Goal: Information Seeking & Learning: Find specific page/section

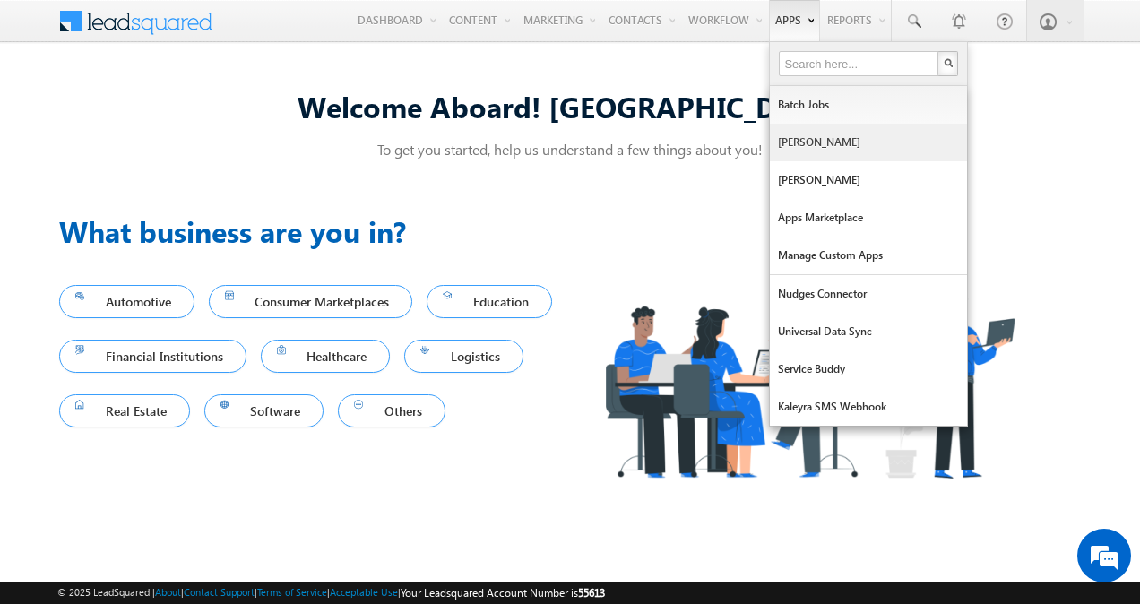
click at [801, 128] on link "[PERSON_NAME]" at bounding box center [868, 143] width 197 height 38
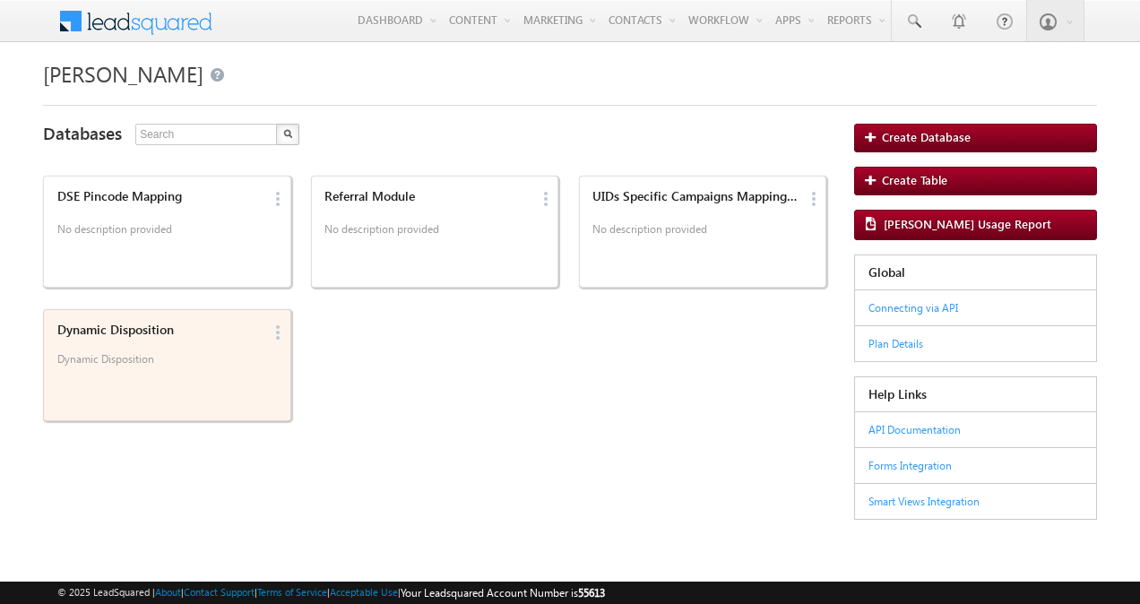
click at [192, 351] on div "Dynamic Disposition Dynamic Disposition" at bounding box center [157, 348] width 212 height 62
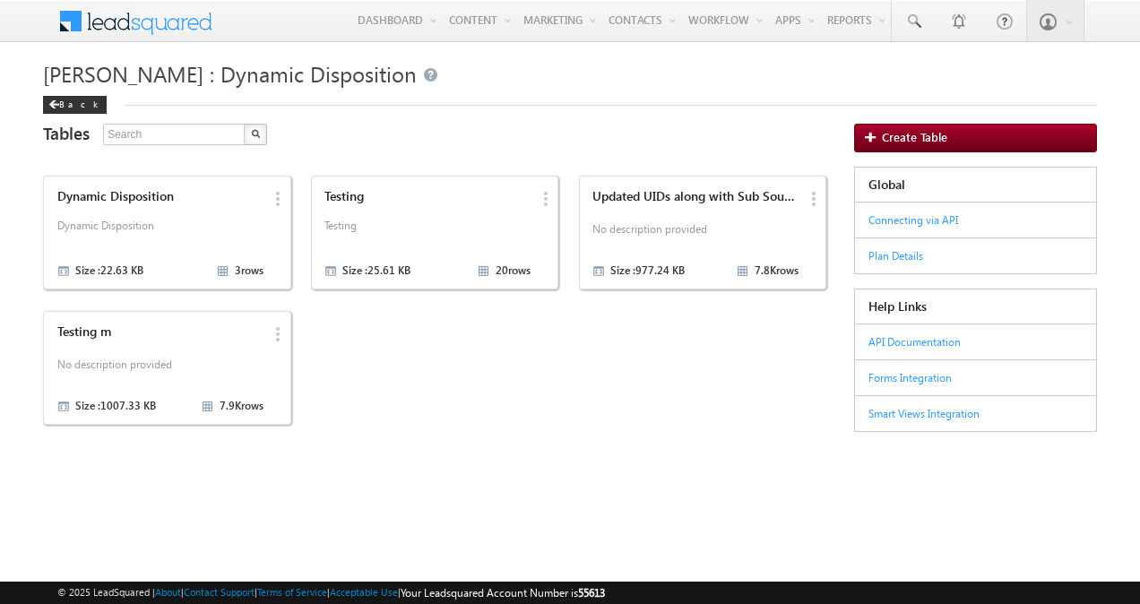
click at [192, 351] on div "Testing m No description provided Size : 1007.33 KB 7.9K rows" at bounding box center [157, 368] width 212 height 98
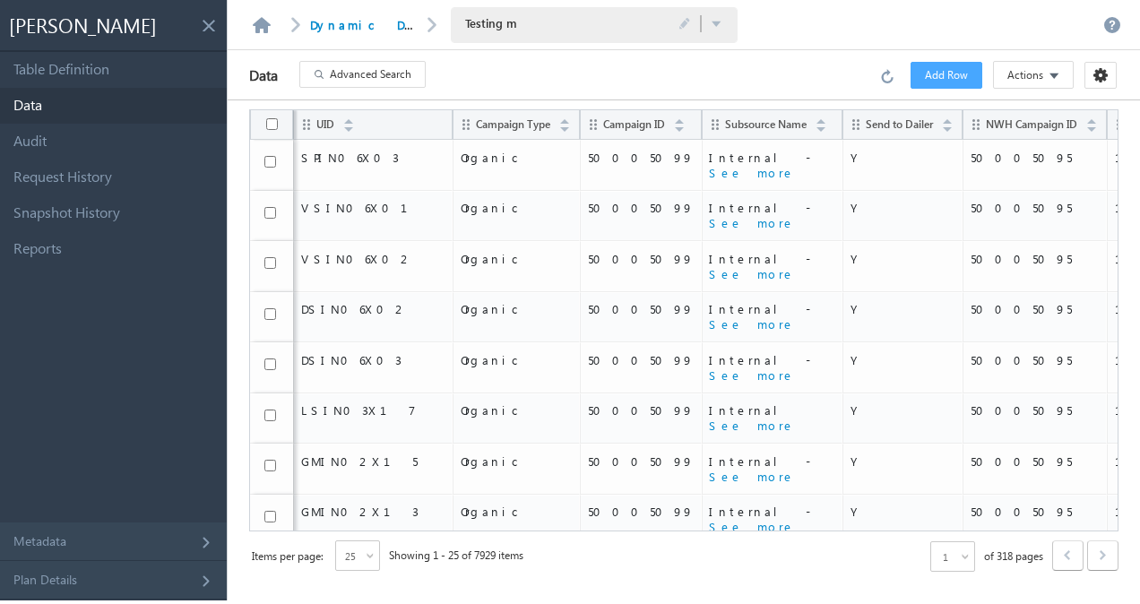
click at [354, 72] on span "Advanced Search" at bounding box center [371, 74] width 82 height 16
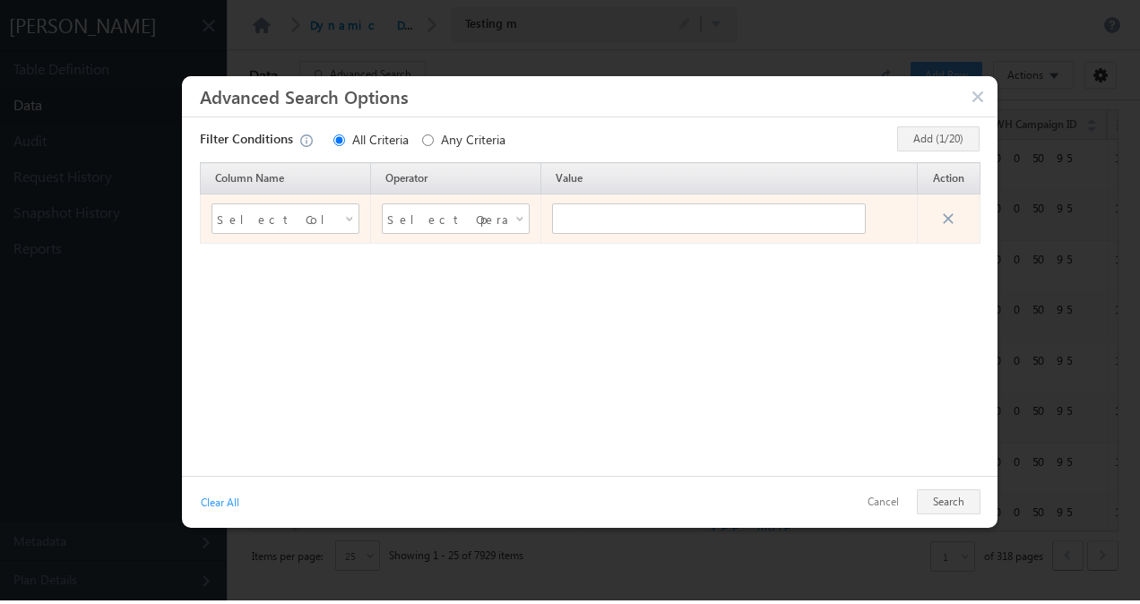
click at [335, 221] on span "Select Column Name" at bounding box center [274, 220] width 124 height 30
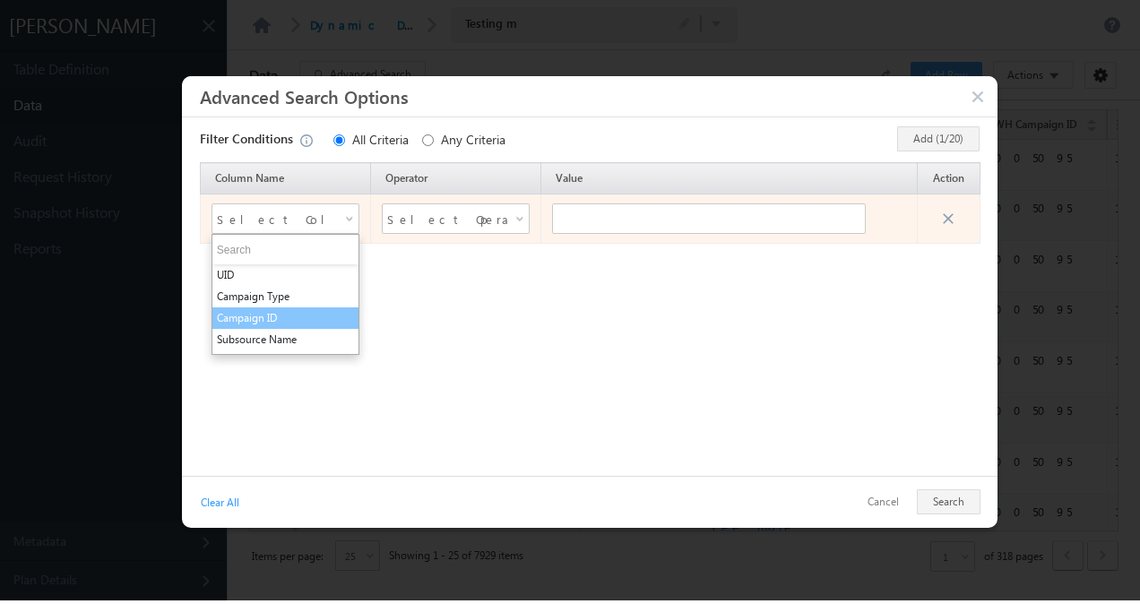
click at [304, 308] on li "Campaign ID" at bounding box center [285, 319] width 146 height 22
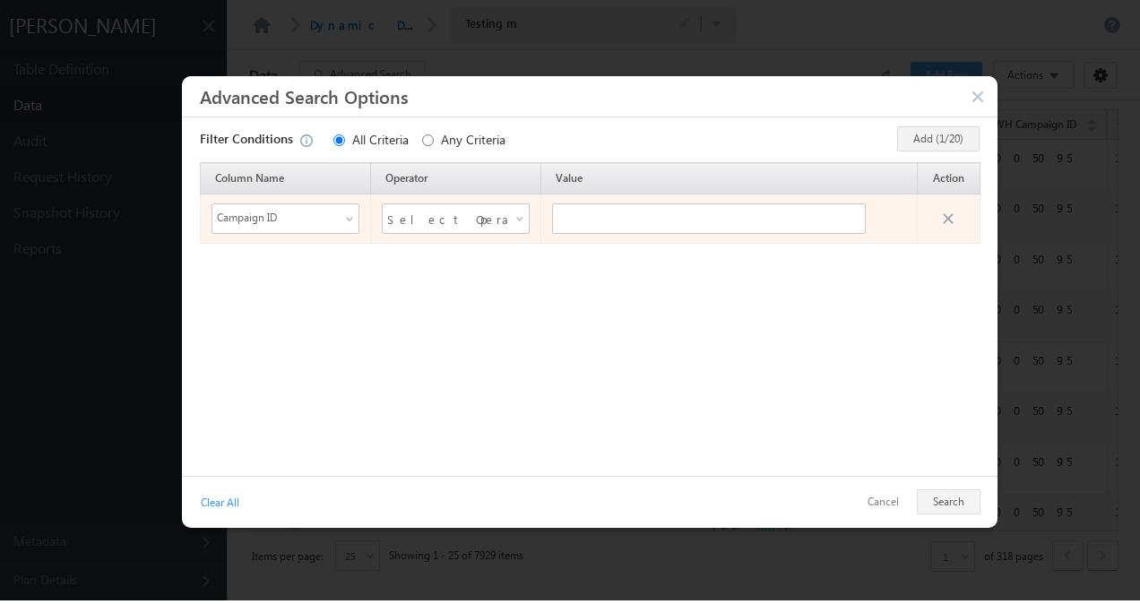
click at [429, 229] on span "Select Operator" at bounding box center [444, 218] width 115 height 27
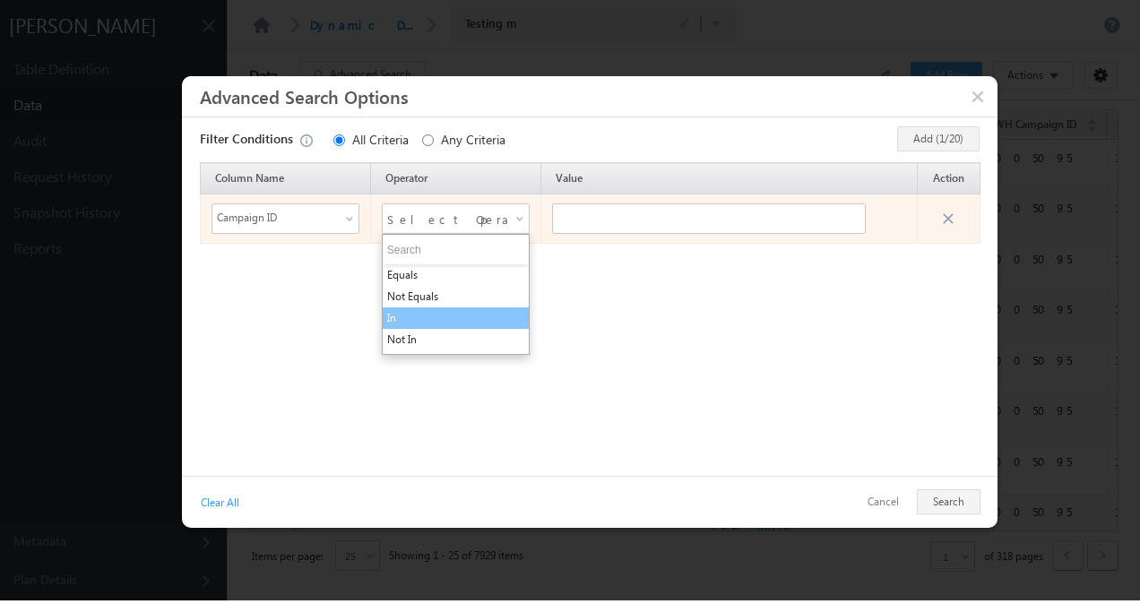
click at [418, 319] on li "In" at bounding box center [456, 319] width 146 height 22
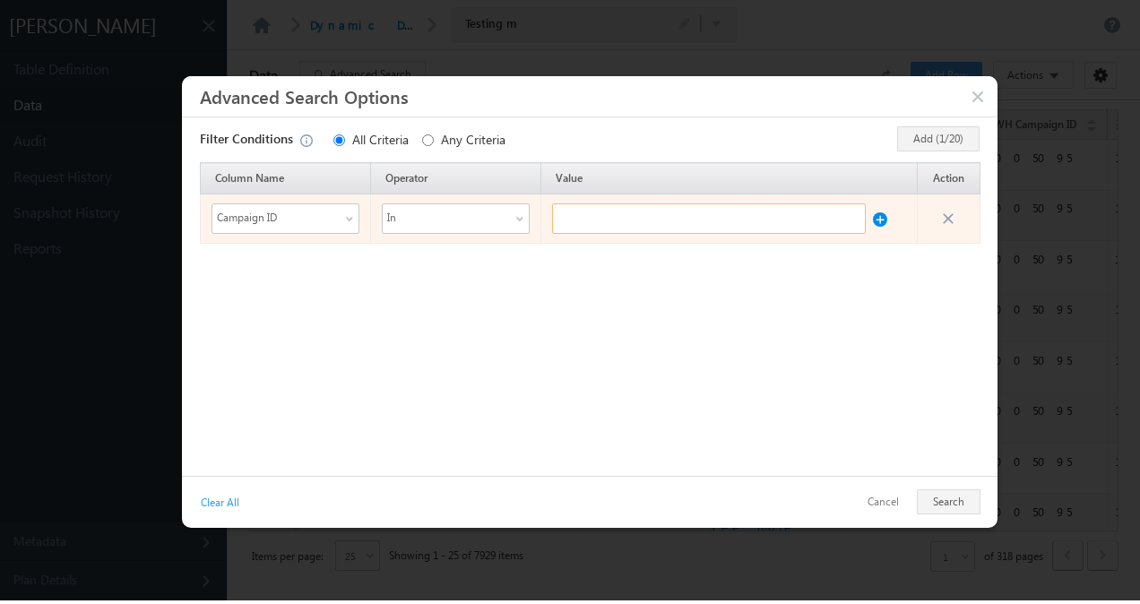
click at [644, 225] on input "text" at bounding box center [709, 219] width 314 height 30
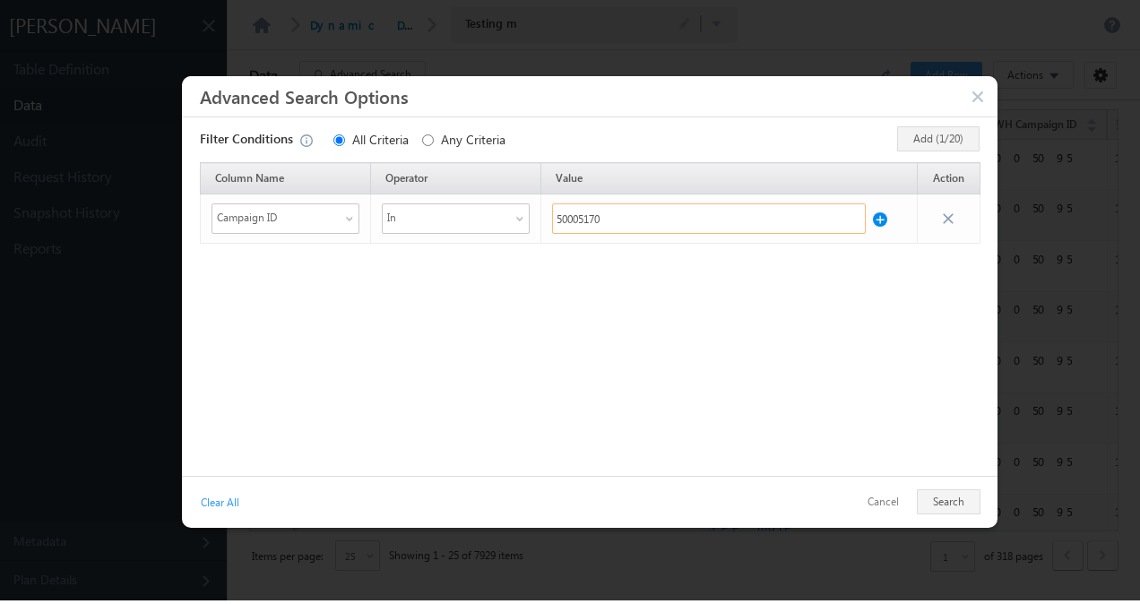
type input "50005170"
click at [936, 495] on div "Cancel Search" at bounding box center [917, 502] width 126 height 27
click at [943, 499] on div "Cancel Search" at bounding box center [917, 502] width 126 height 27
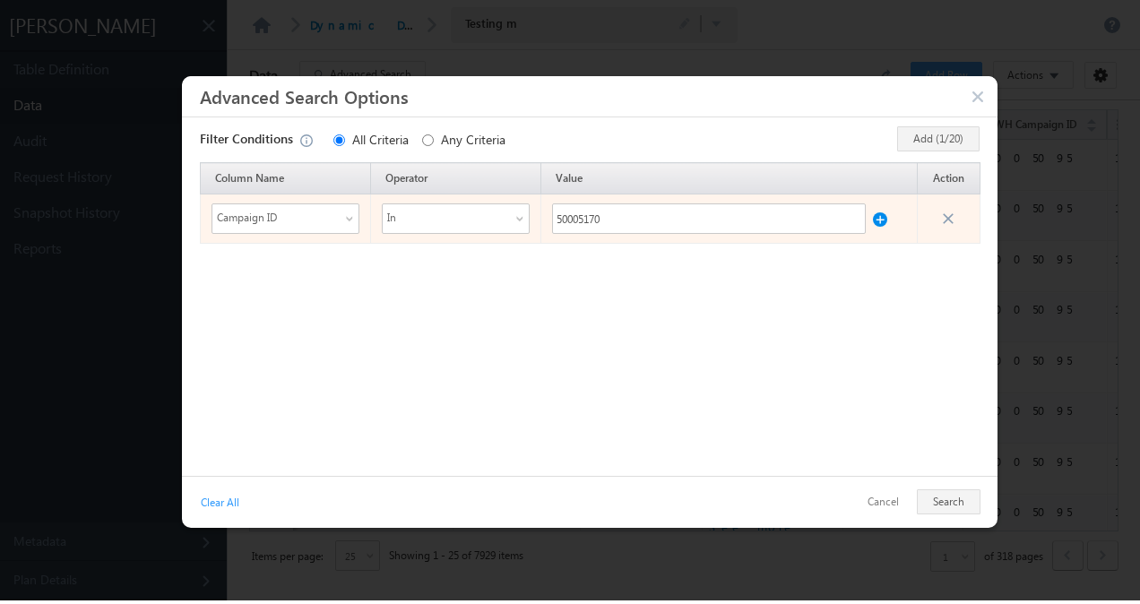
click at [884, 228] on div "50005170" at bounding box center [729, 219] width 354 height 30
click at [882, 222] on button at bounding box center [880, 215] width 14 height 23
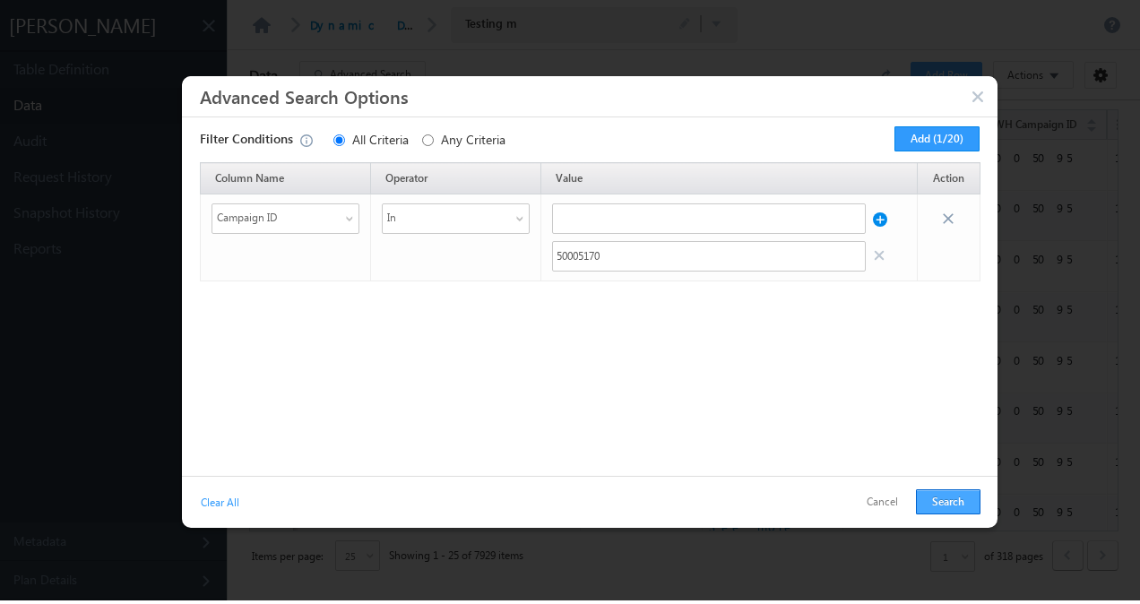
click at [941, 495] on button "Search" at bounding box center [948, 501] width 65 height 25
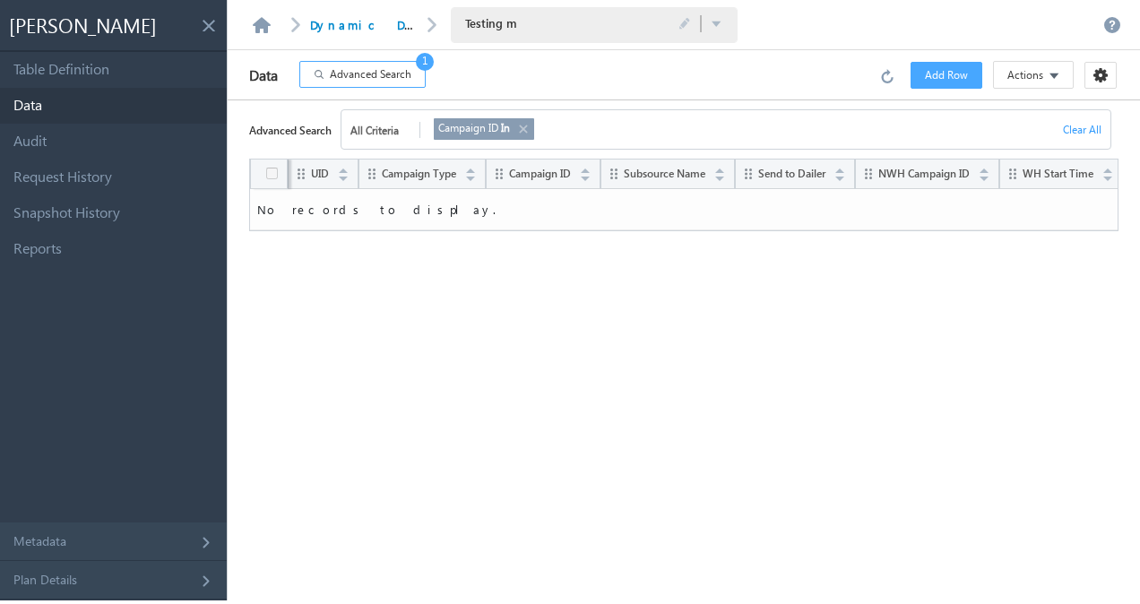
click at [390, 79] on span "Advanced Search" at bounding box center [371, 74] width 82 height 16
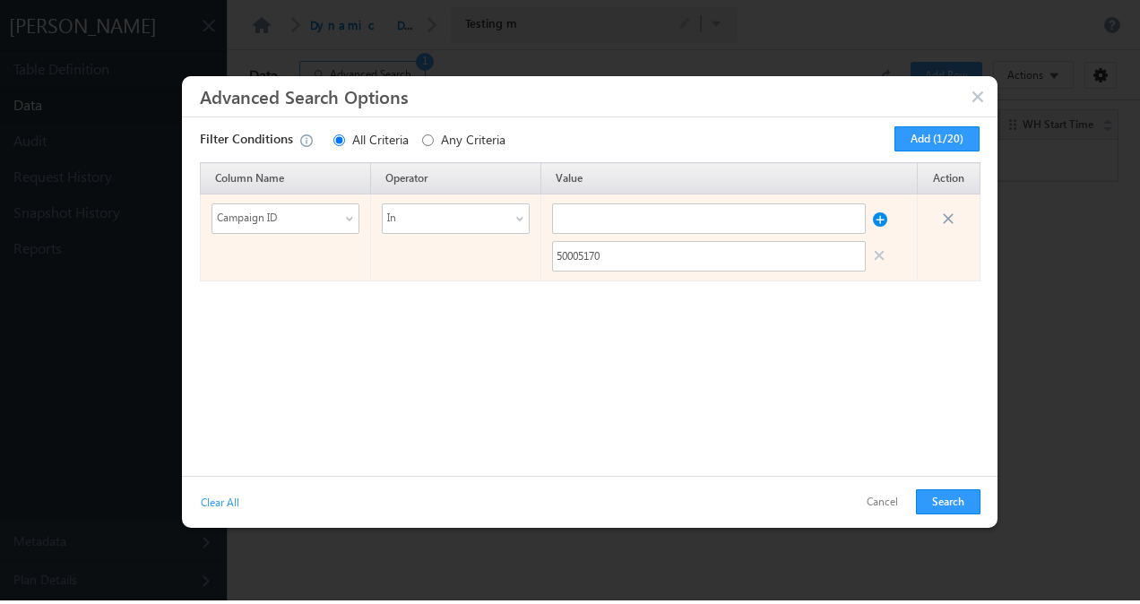
click at [522, 221] on span at bounding box center [522, 222] width 14 height 14
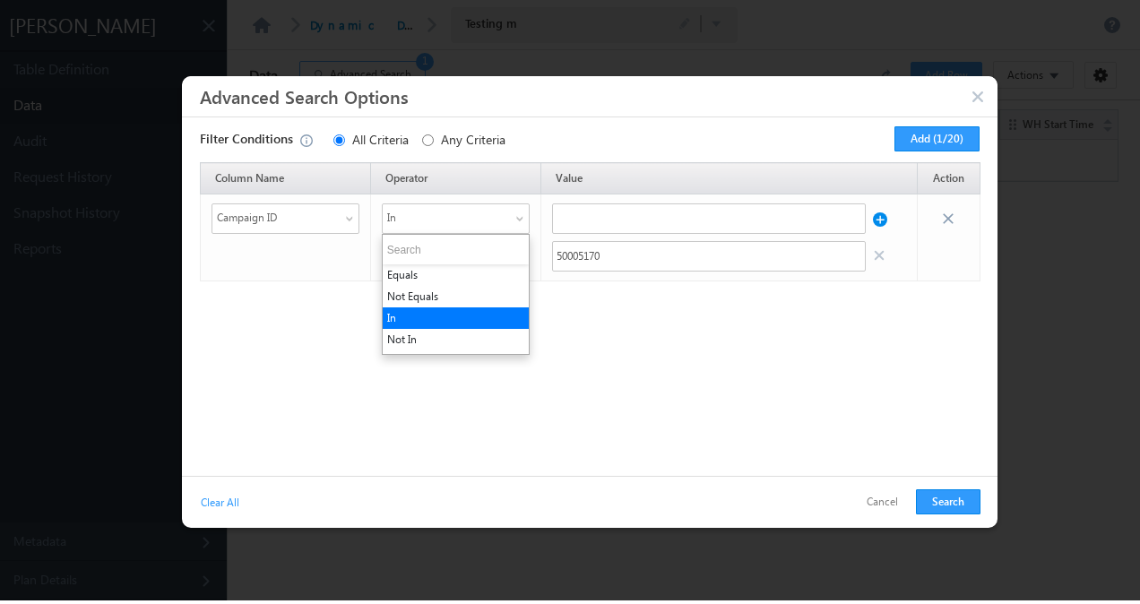
click at [581, 319] on div "Column Name Operator Value Action Campaign ID In Equals Not Equals In Not In Ex…" at bounding box center [590, 314] width 798 height 305
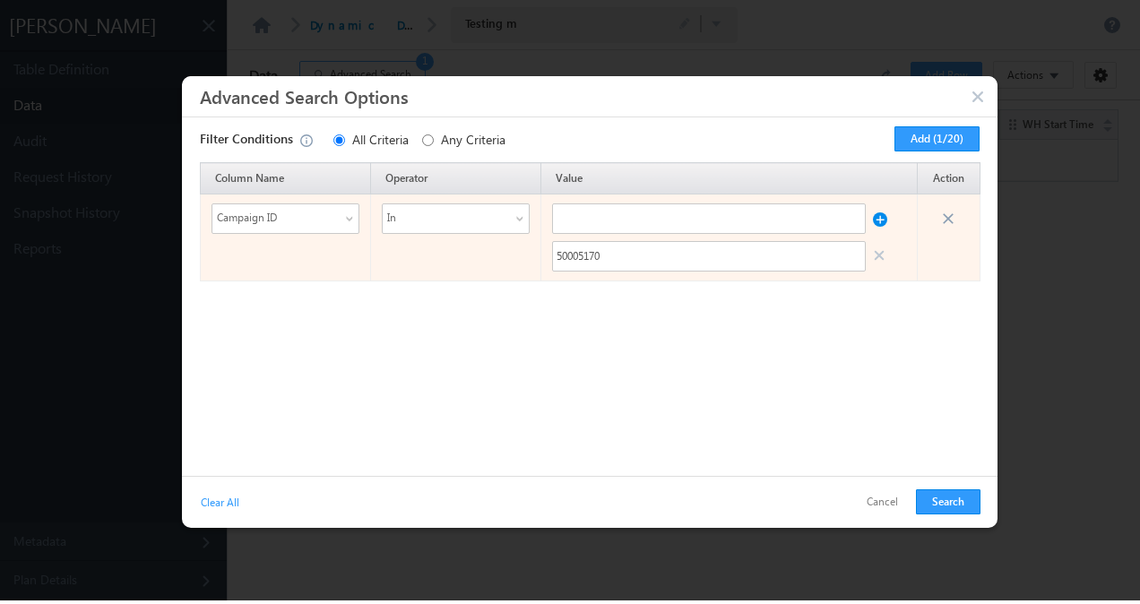
click at [517, 217] on span at bounding box center [522, 222] width 14 height 14
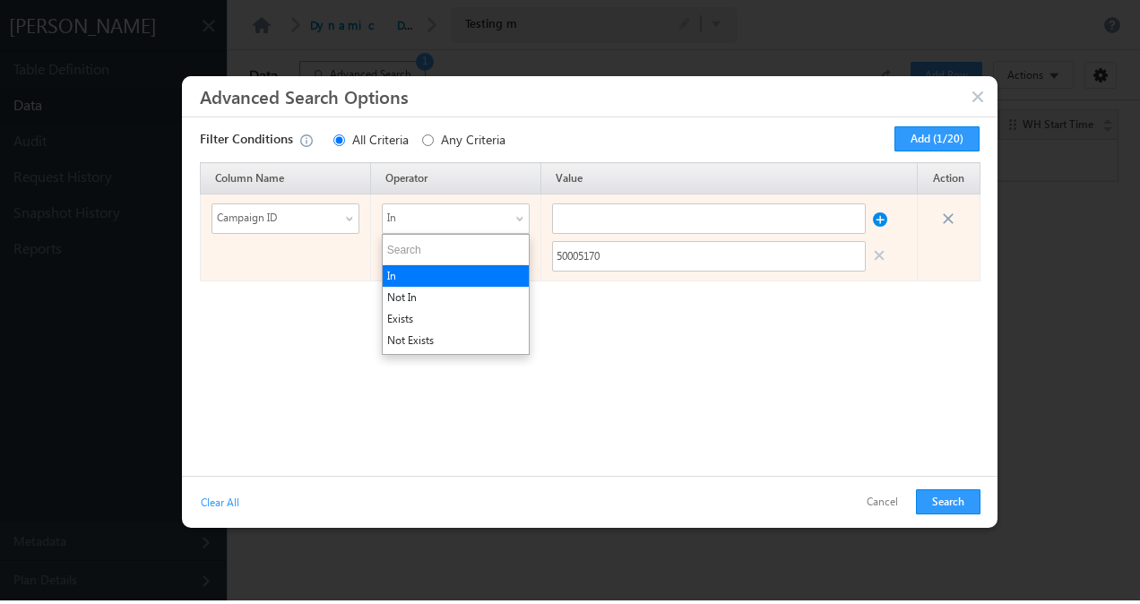
click at [517, 217] on span at bounding box center [522, 222] width 14 height 14
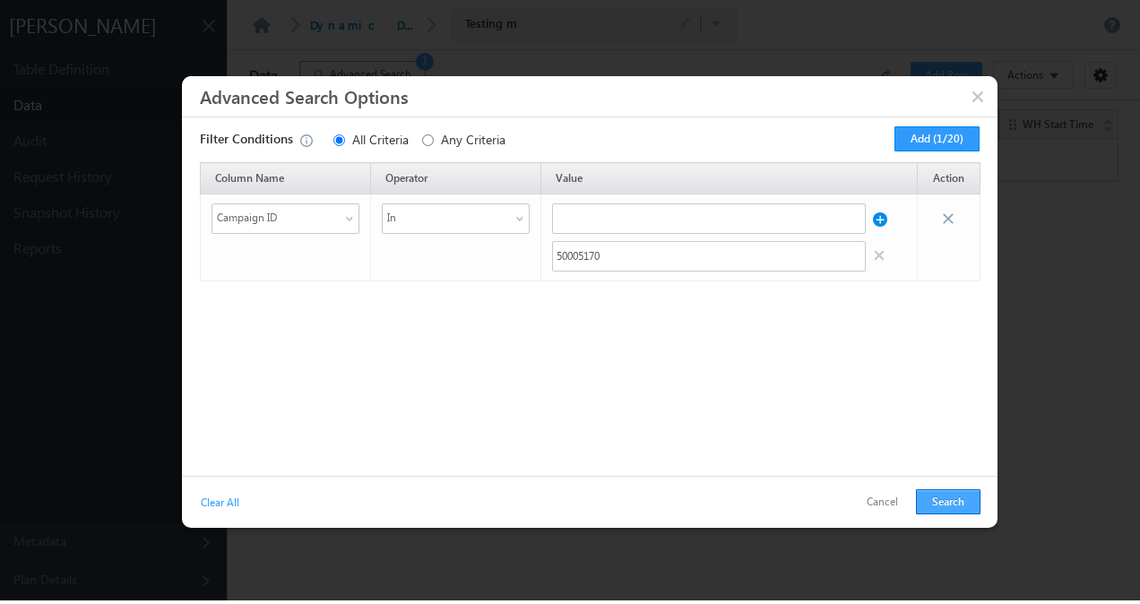
click at [963, 509] on button "Search" at bounding box center [948, 501] width 65 height 25
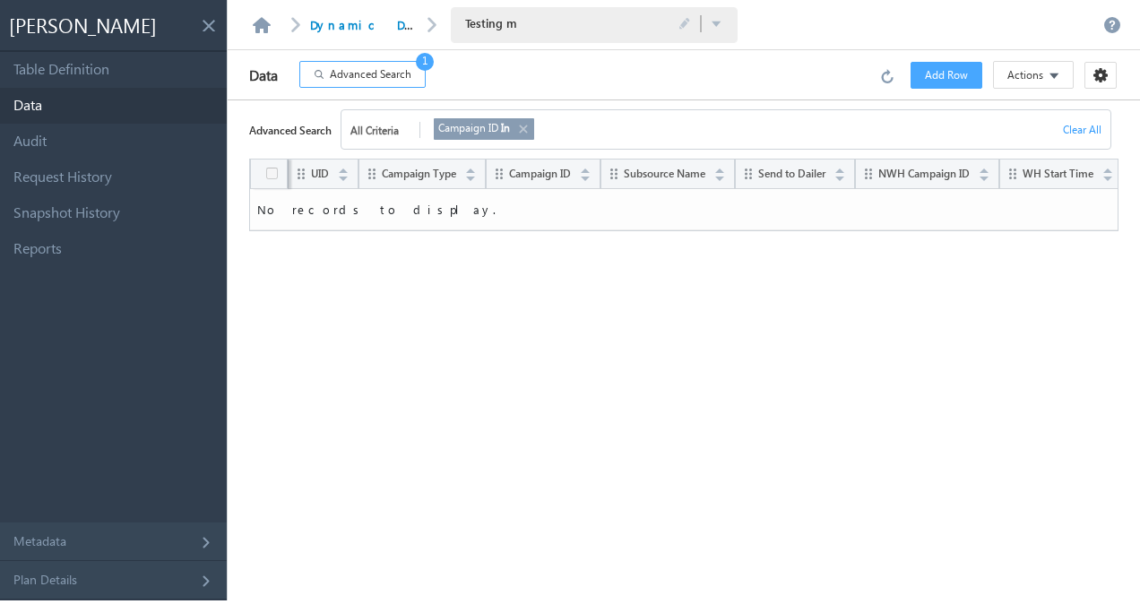
click at [523, 131] on link at bounding box center [522, 129] width 14 height 20
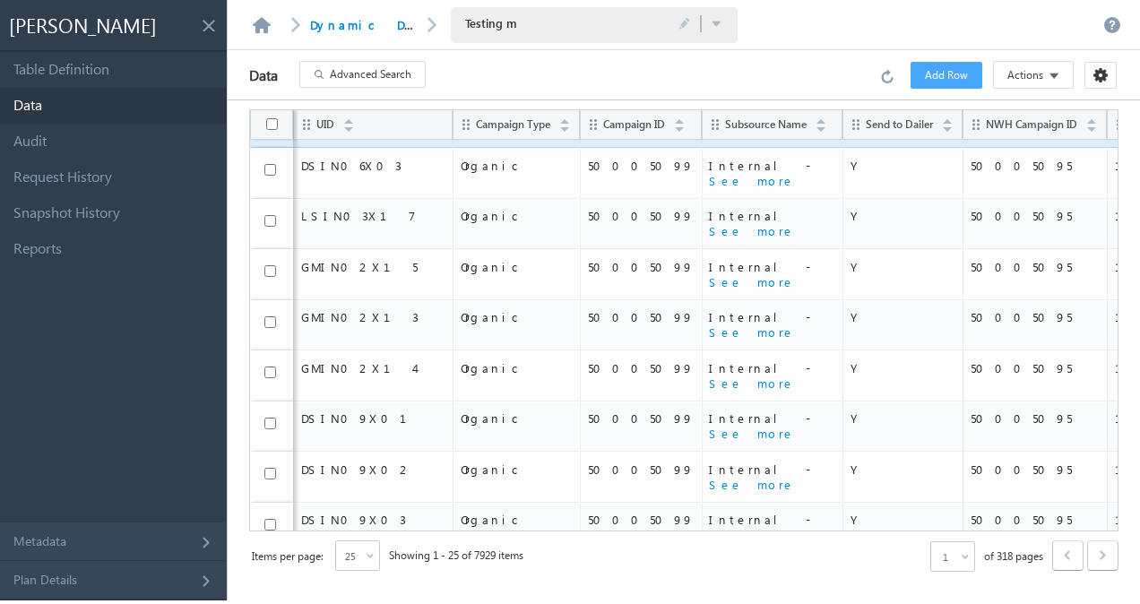
scroll to position [181, 0]
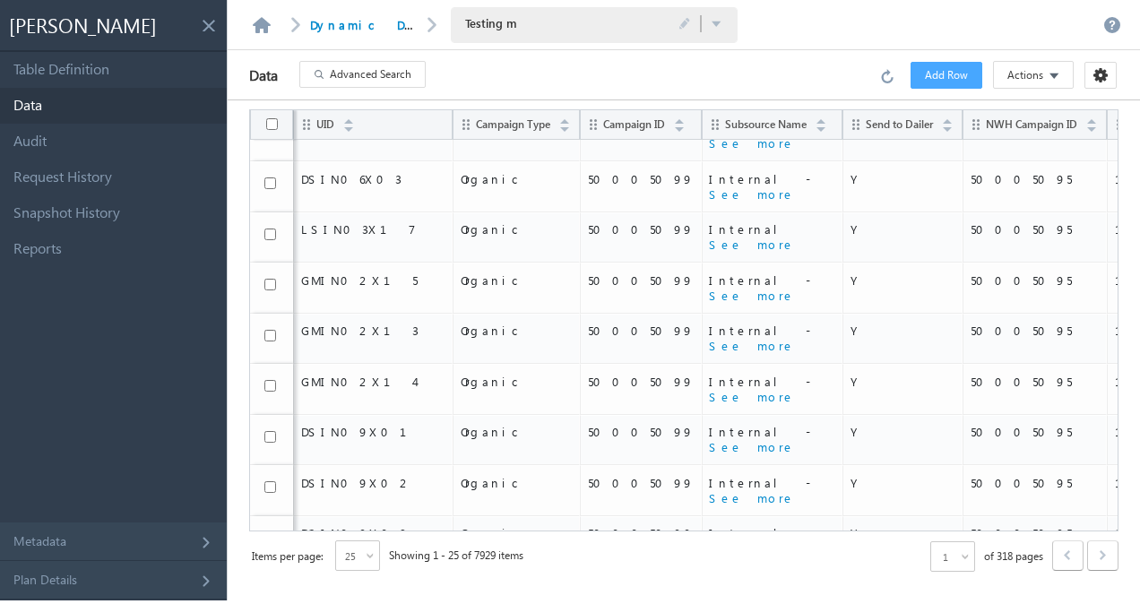
click at [369, 551] on div "25" at bounding box center [357, 556] width 45 height 30
click at [361, 529] on li "200" at bounding box center [359, 531] width 43 height 18
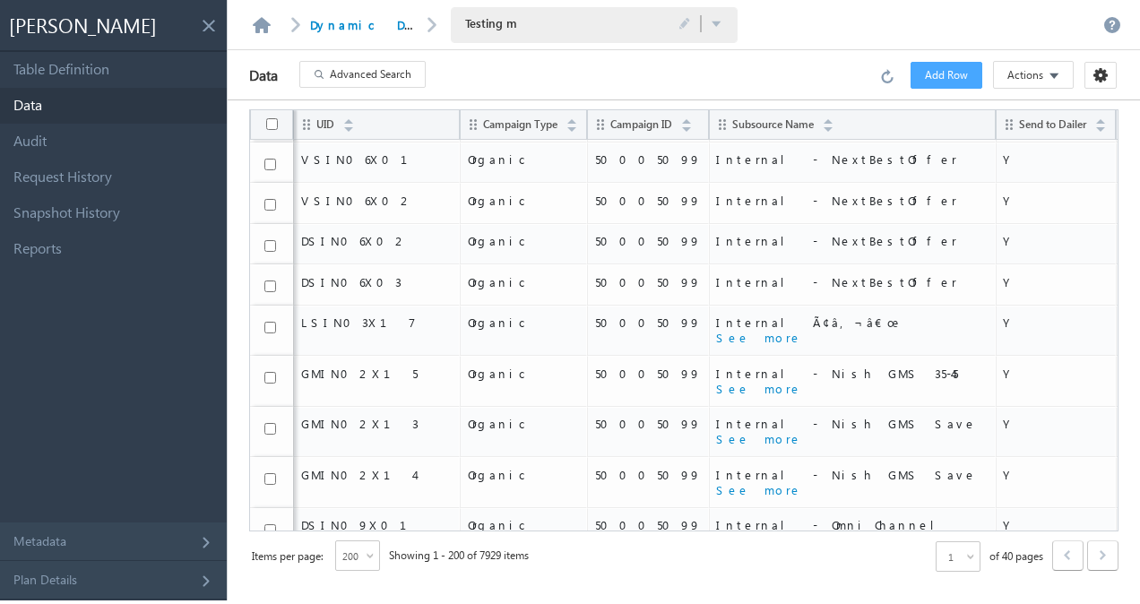
scroll to position [0, 0]
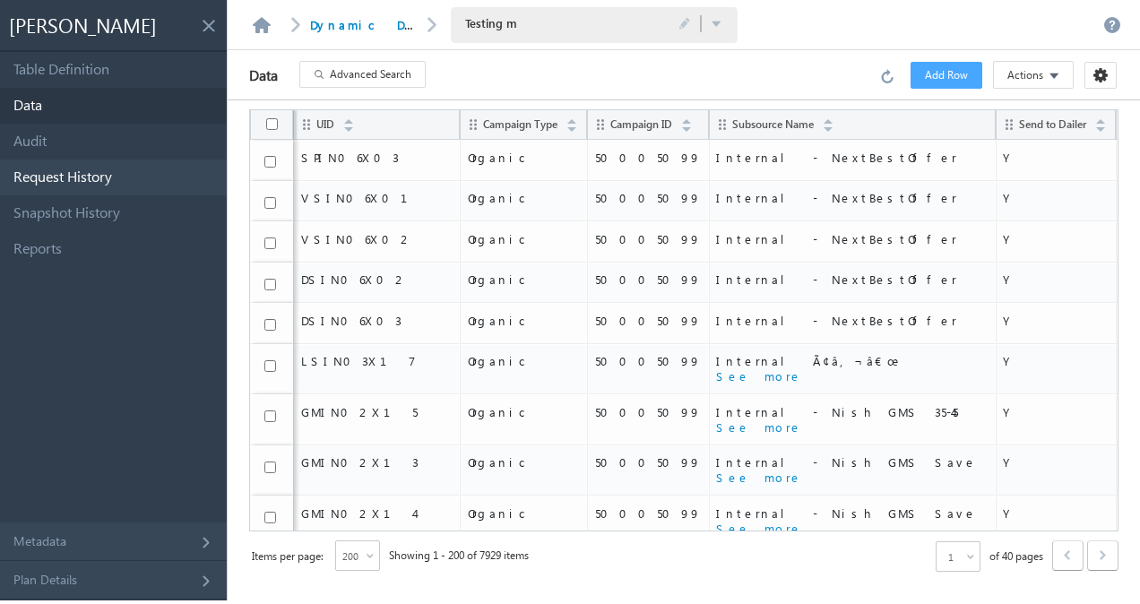
click at [61, 173] on link "Request History" at bounding box center [113, 178] width 227 height 36
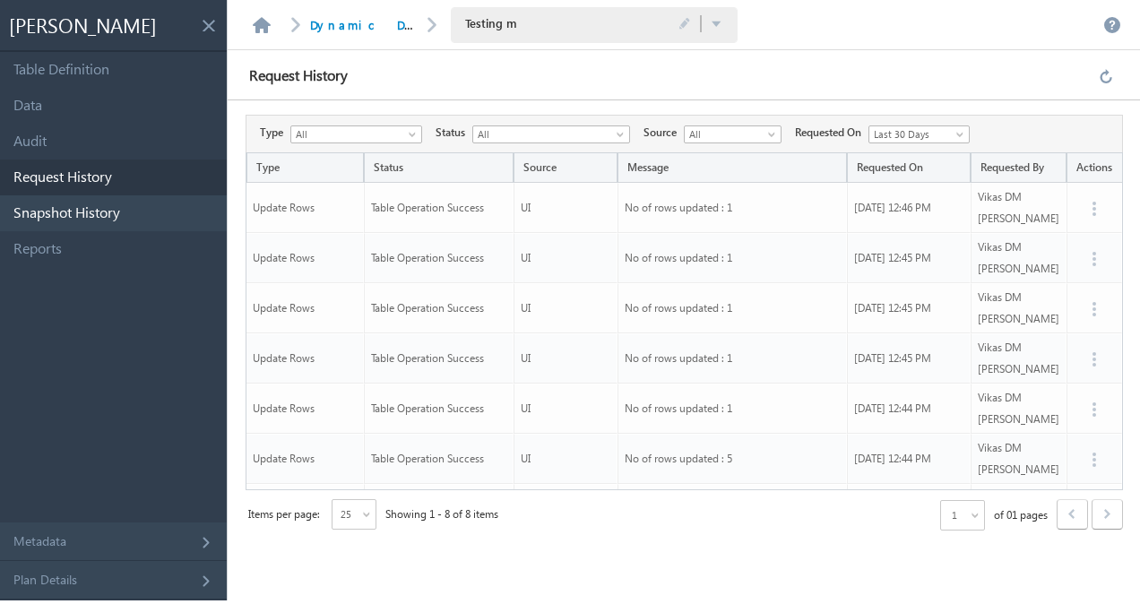
click at [74, 224] on link "Snapshot History" at bounding box center [113, 213] width 227 height 36
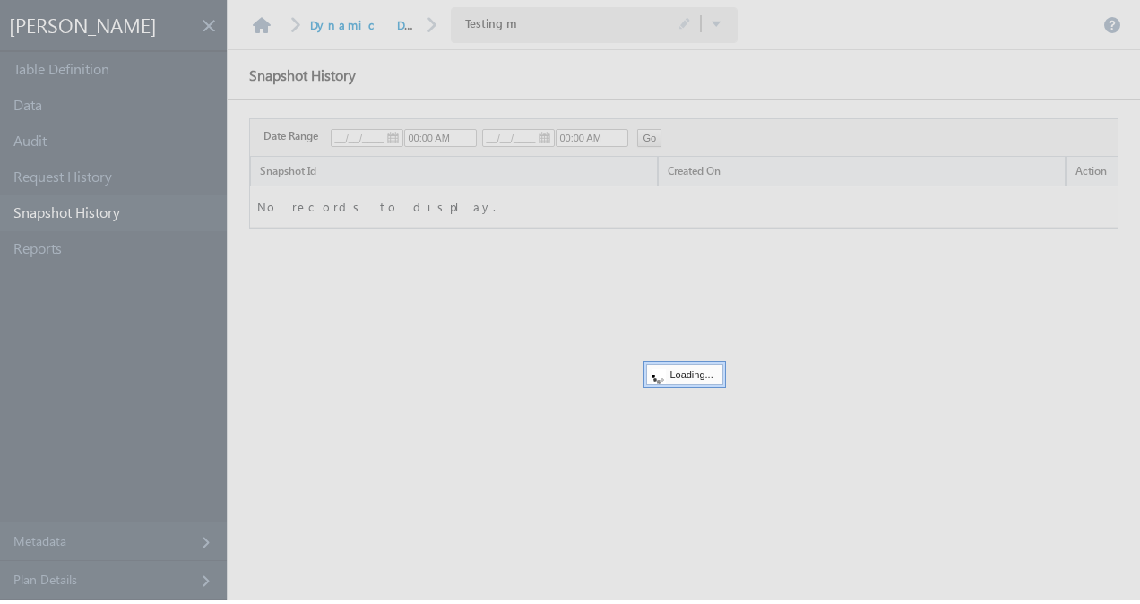
type input "10/08/2025"
type input "03:28 PM"
type input "10/09/2025"
type input "03:28 PM"
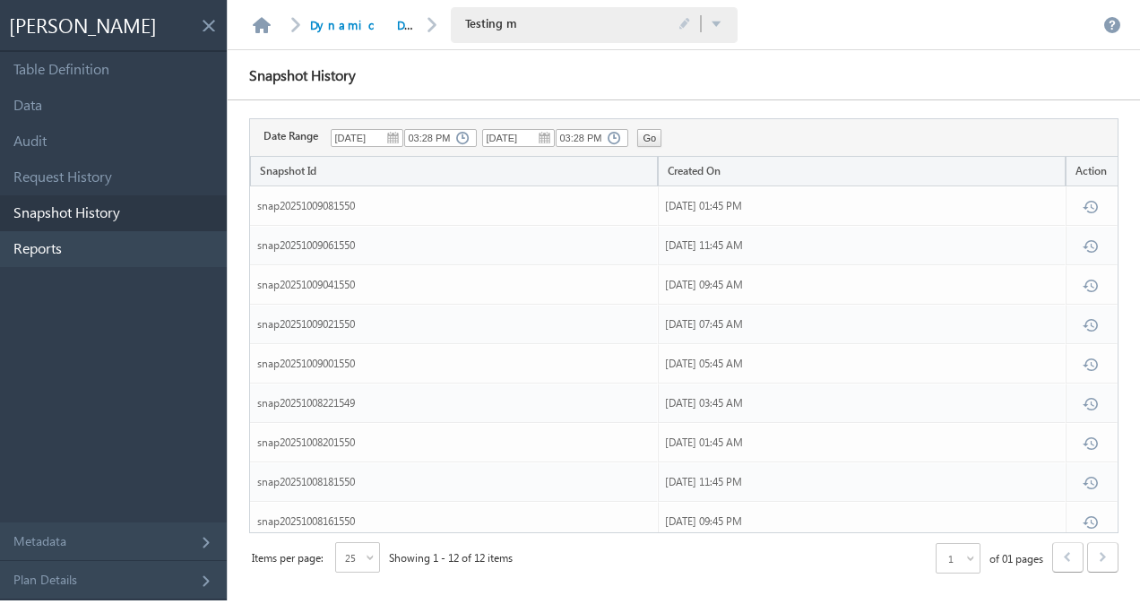
click at [63, 246] on link "Reports" at bounding box center [113, 249] width 227 height 36
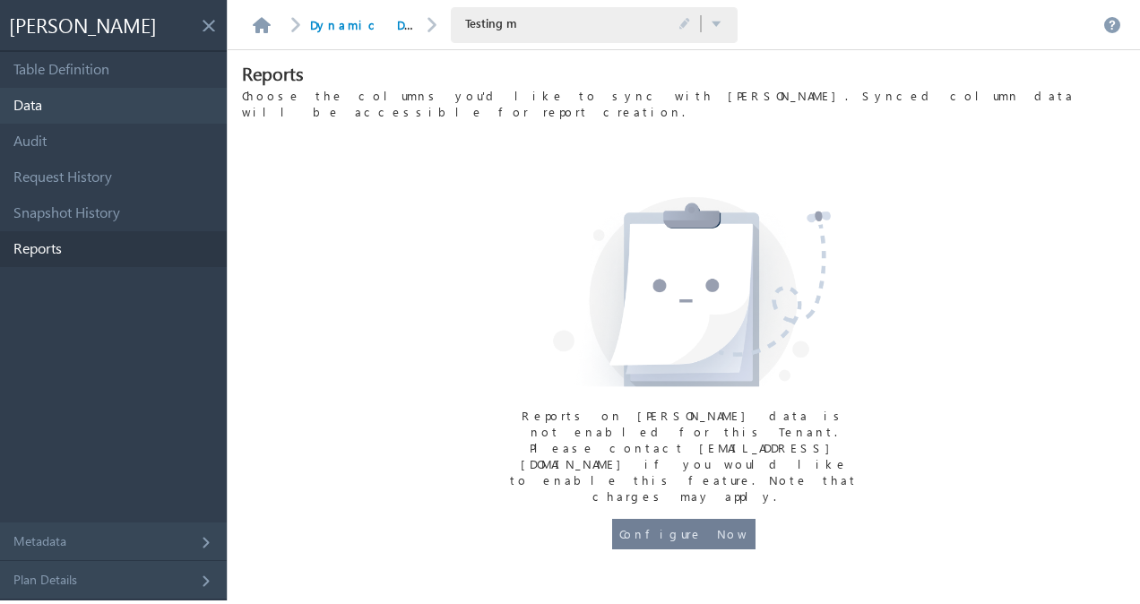
click at [79, 96] on link "Data" at bounding box center [113, 106] width 227 height 36
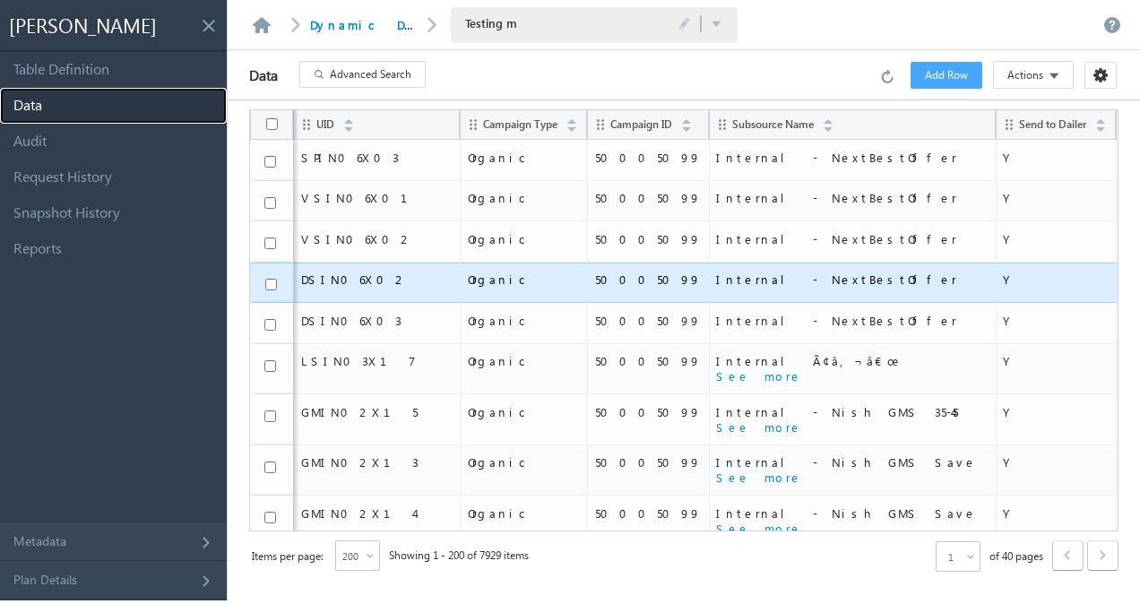
scroll to position [118, 0]
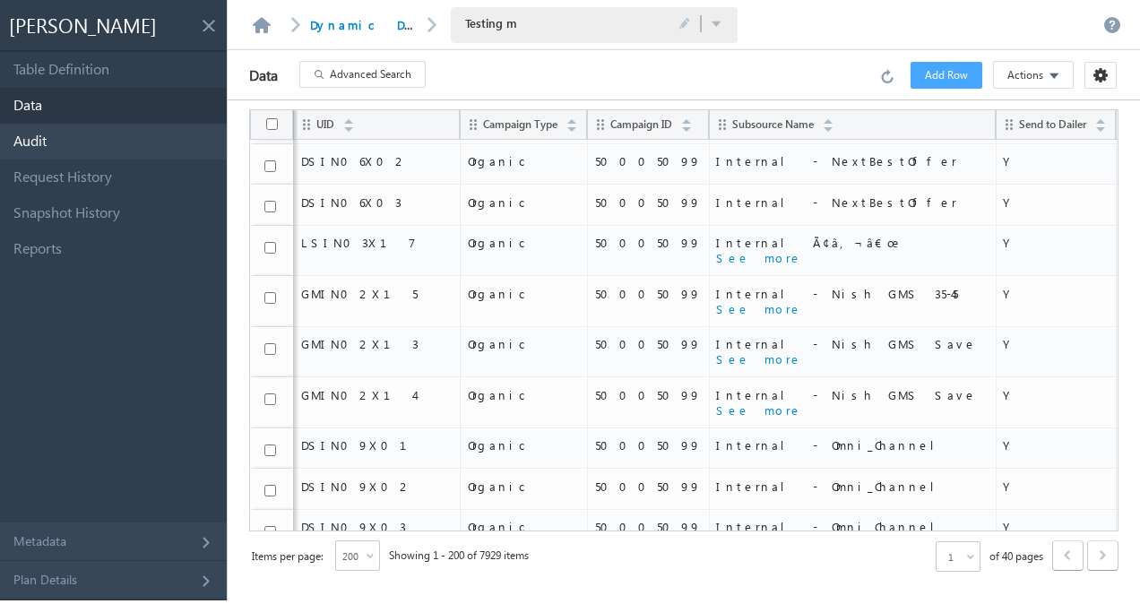
click at [117, 151] on link "Audit" at bounding box center [113, 142] width 227 height 36
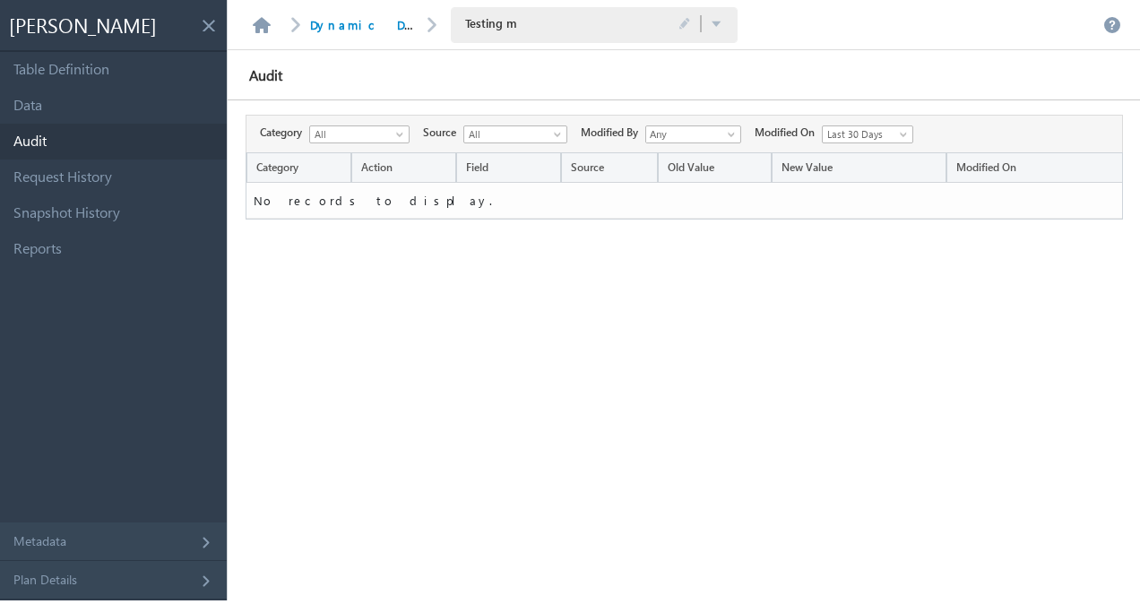
click at [876, 138] on span "Last 30 Days" at bounding box center [861, 134] width 76 height 16
click at [737, 276] on div "Category Action Field Source Old Value New Value Modified On No records to disp…" at bounding box center [685, 353] width 878 height 402
click at [735, 132] on span at bounding box center [733, 138] width 14 height 14
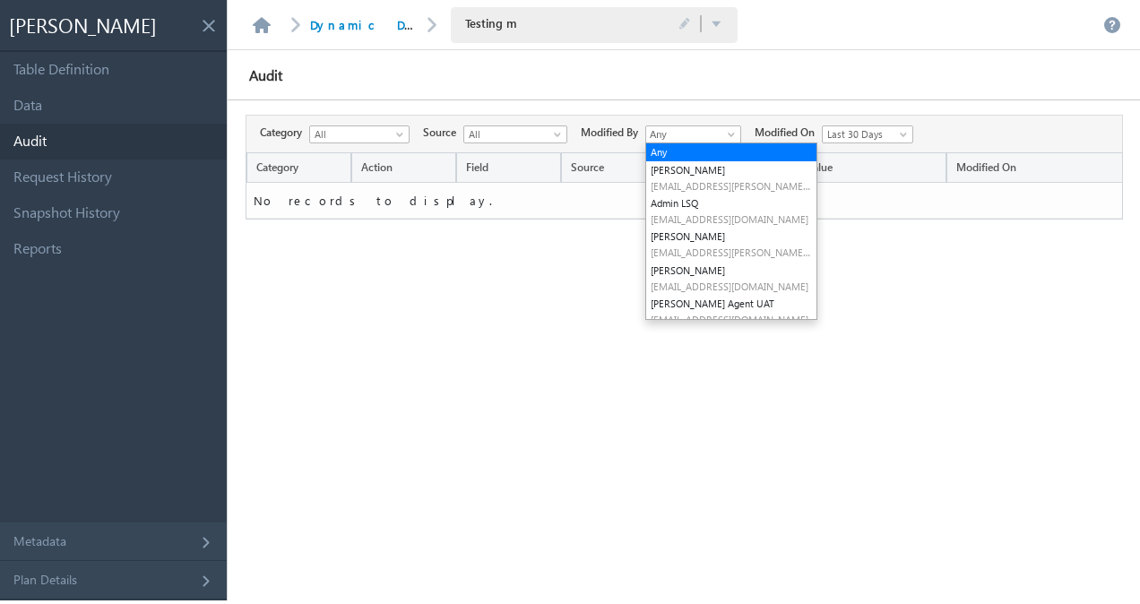
click at [735, 132] on span at bounding box center [733, 138] width 14 height 14
click at [111, 102] on link "Data" at bounding box center [113, 106] width 227 height 36
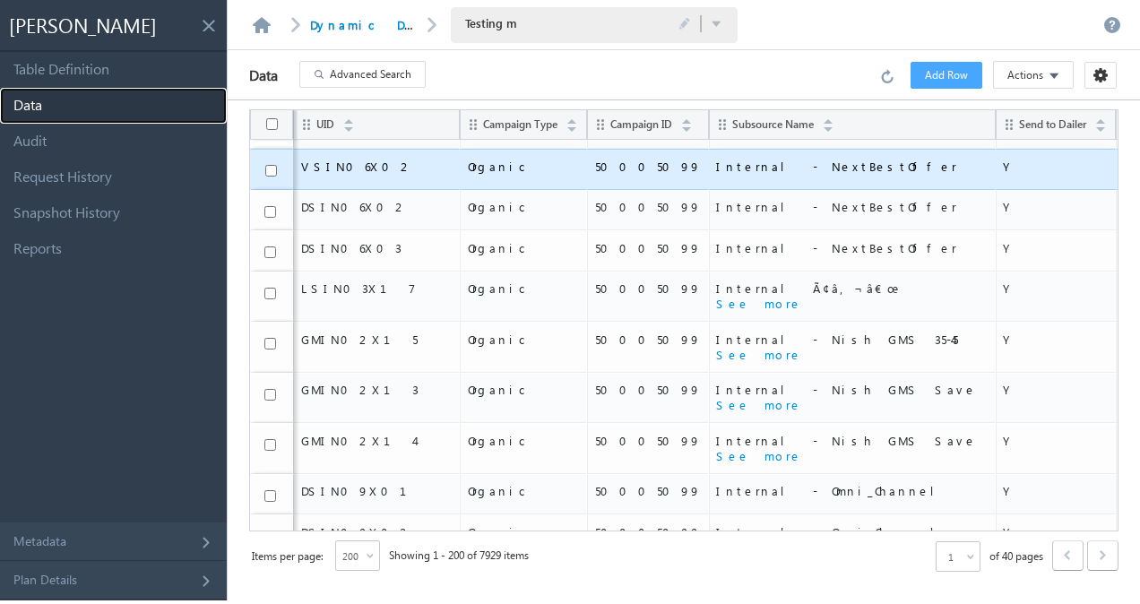
scroll to position [0, 0]
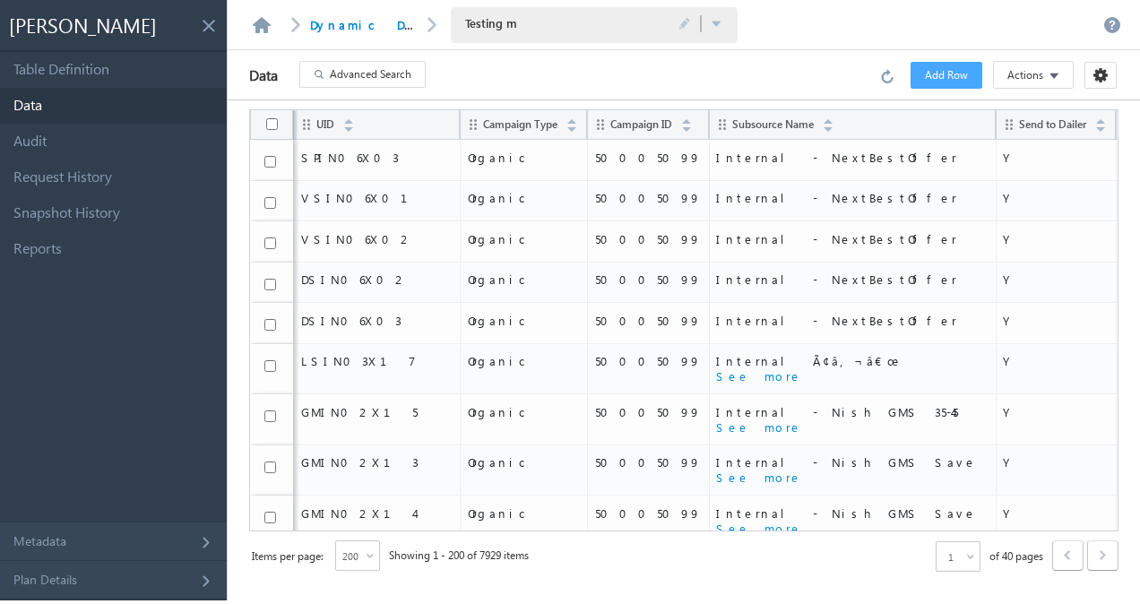
click at [399, 66] on span "Advanced Search" at bounding box center [371, 74] width 82 height 16
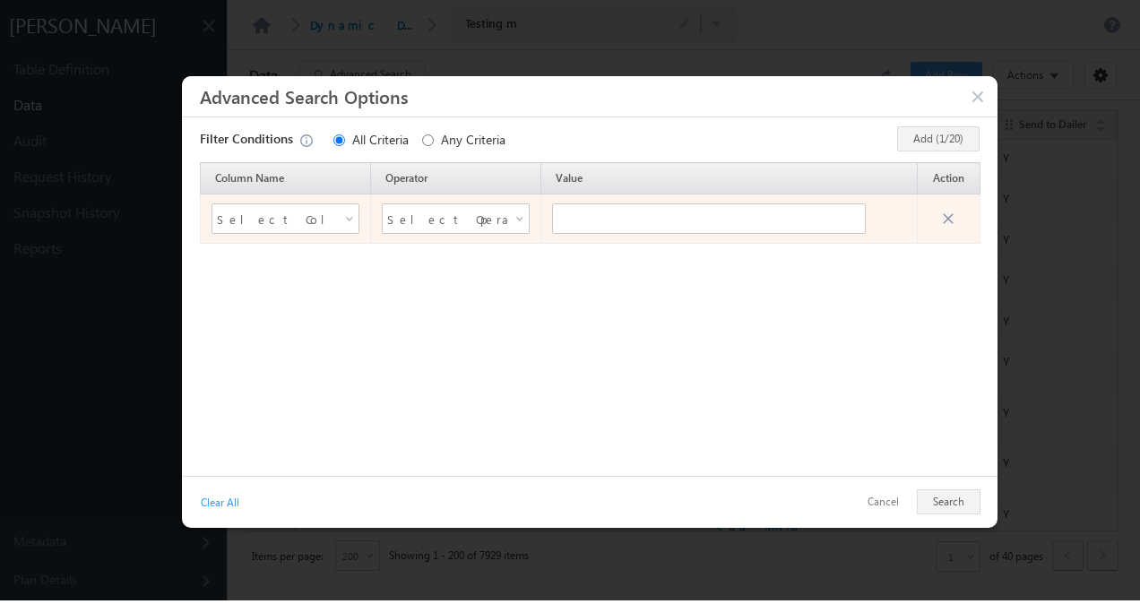
click at [348, 208] on div "Select Column Name" at bounding box center [286, 219] width 148 height 30
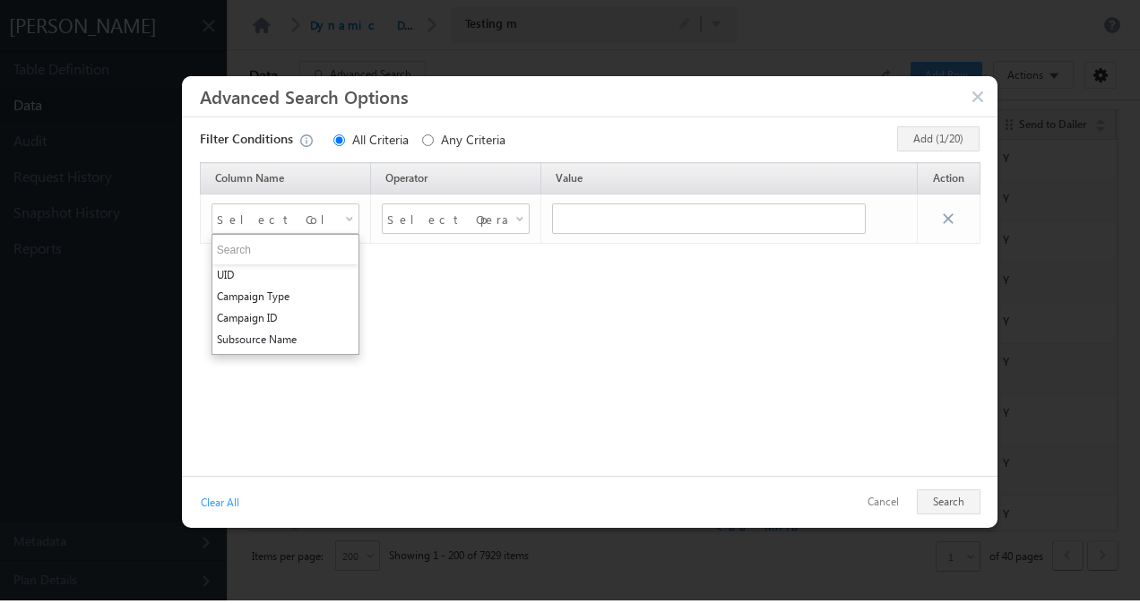
click at [308, 143] on div at bounding box center [313, 140] width 40 height 19
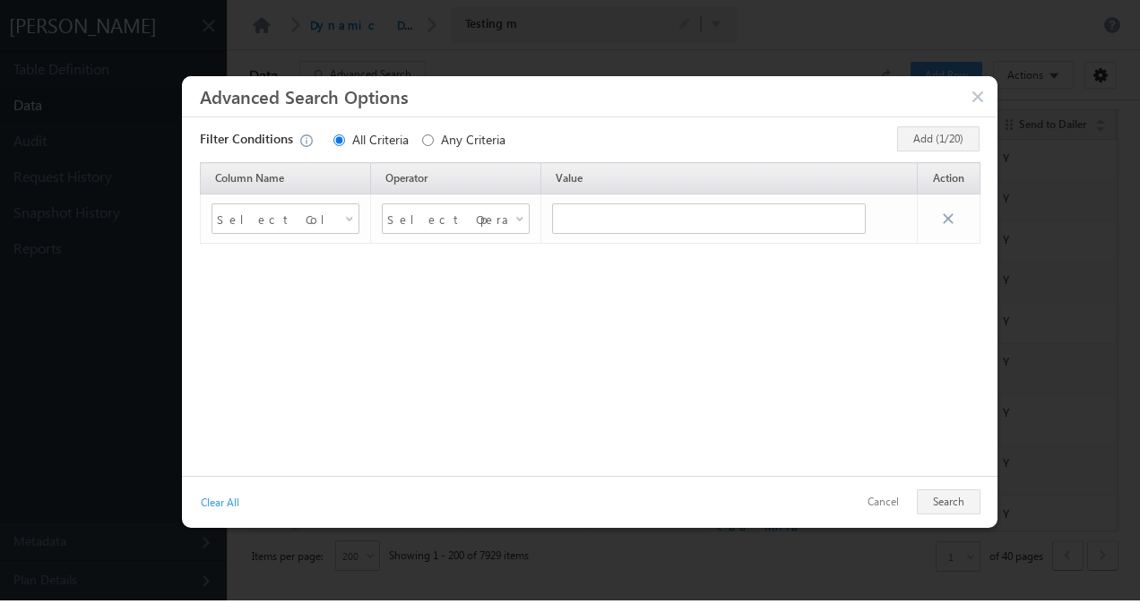
click at [308, 143] on div at bounding box center [313, 140] width 40 height 19
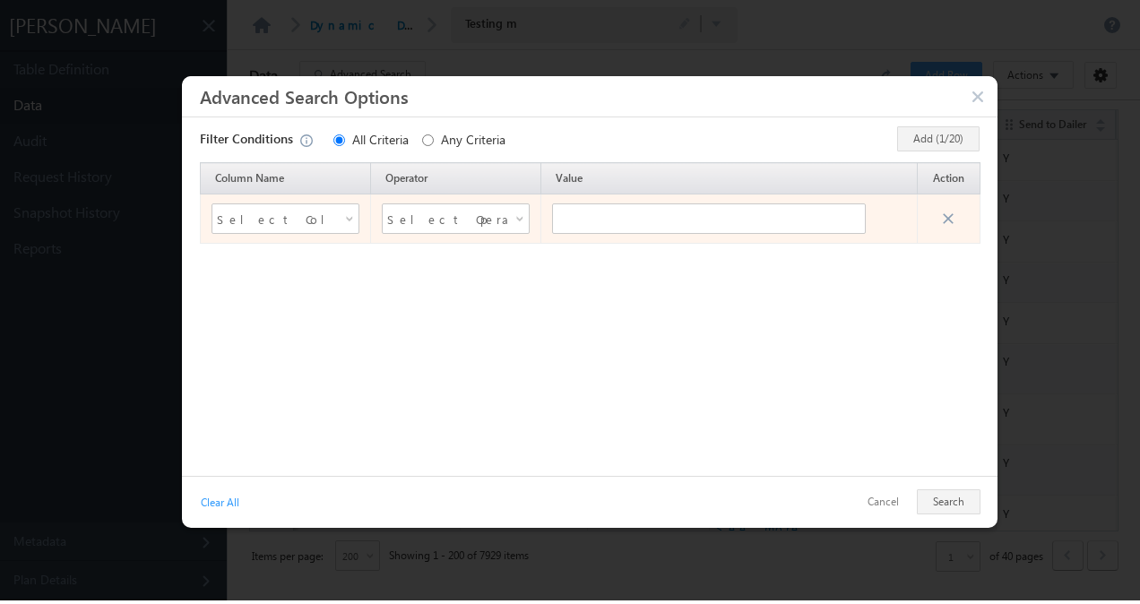
click at [346, 208] on div "Select Column Name" at bounding box center [286, 219] width 148 height 30
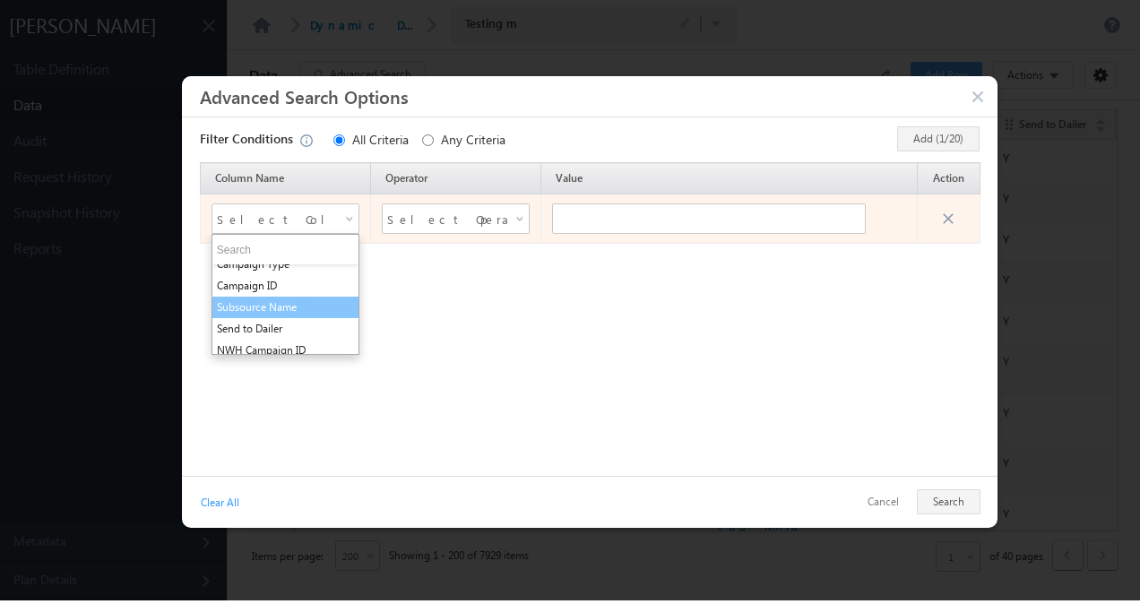
scroll to position [33, 0]
click at [274, 325] on li "Send to Dailer" at bounding box center [285, 328] width 146 height 22
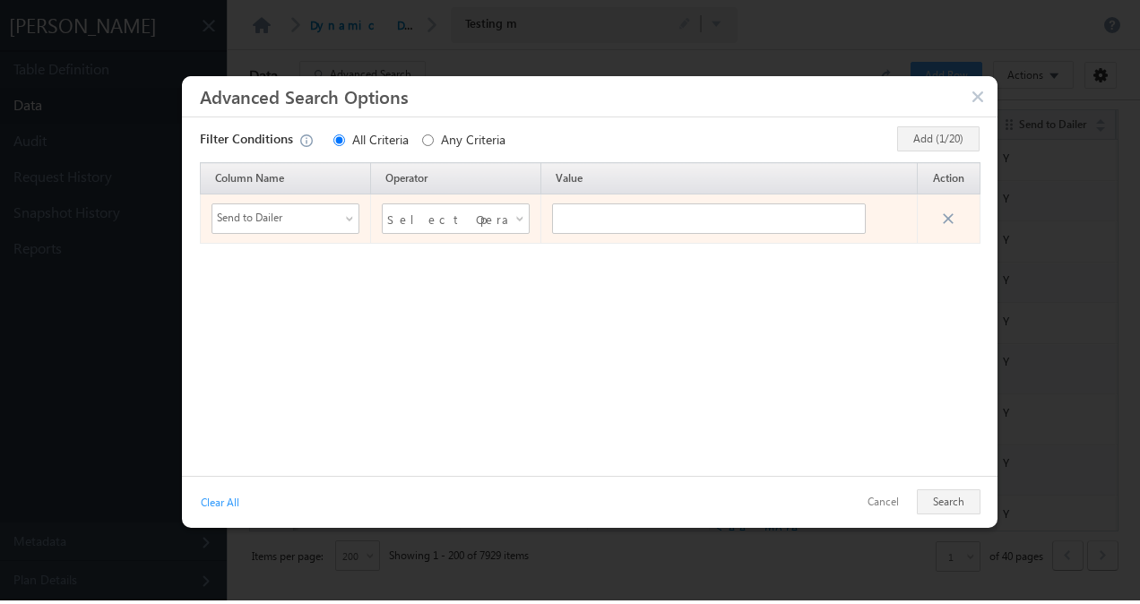
click at [481, 210] on span "Select Operator" at bounding box center [444, 218] width 115 height 27
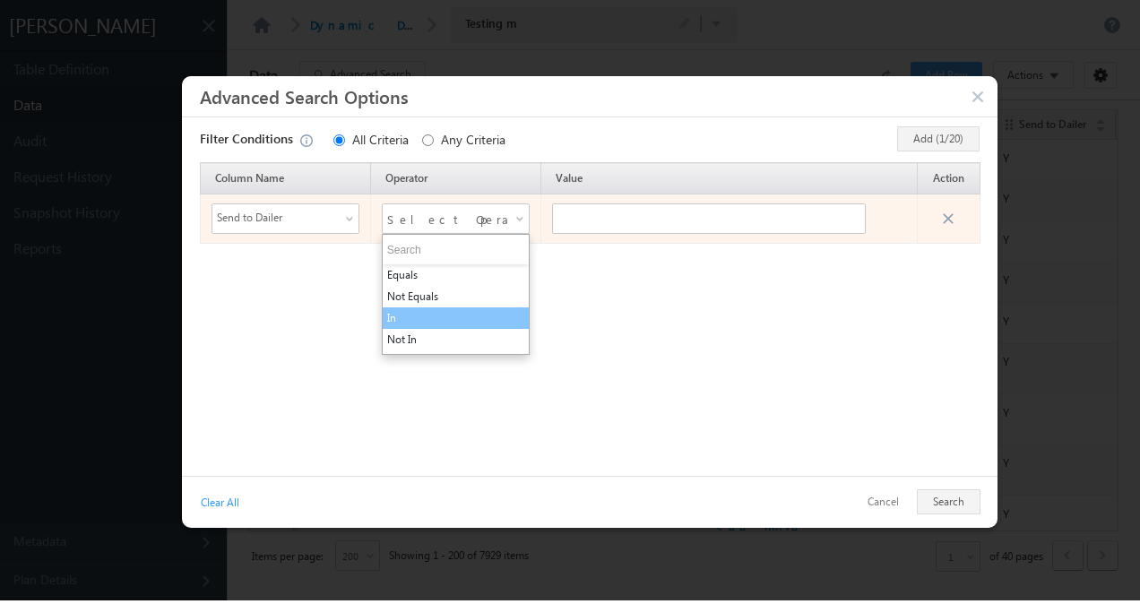
click at [411, 319] on li "In" at bounding box center [456, 319] width 146 height 22
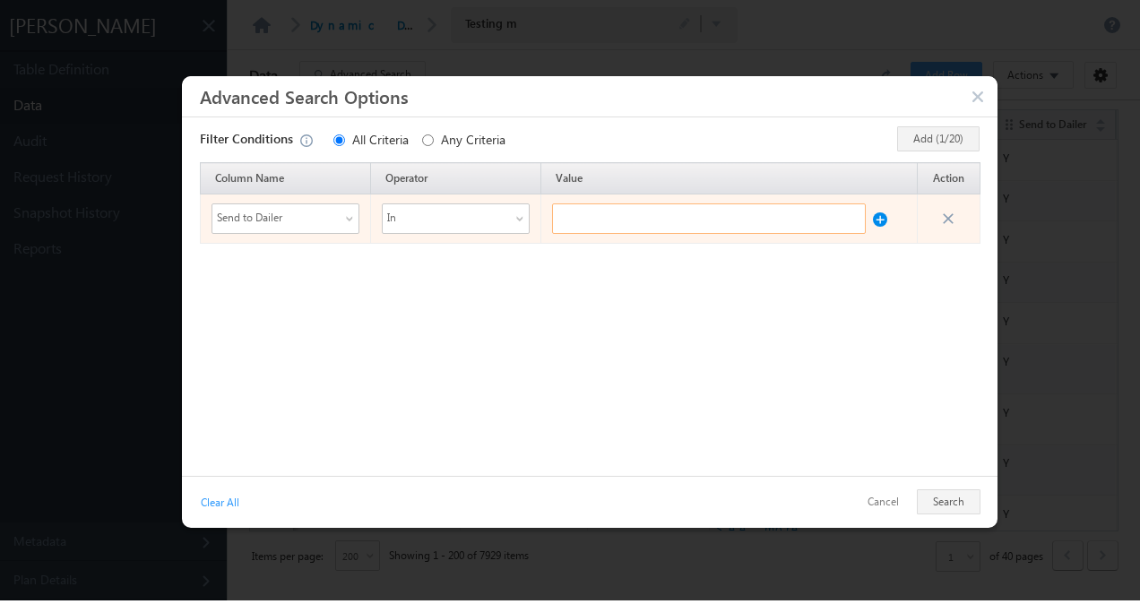
click at [576, 225] on input "text" at bounding box center [709, 219] width 314 height 30
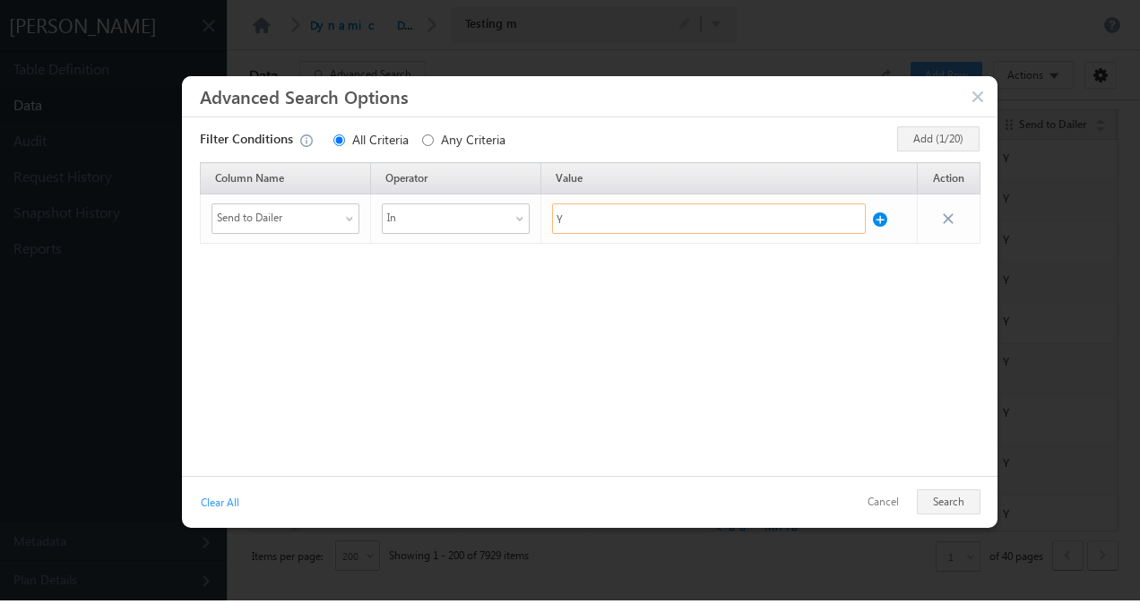
type input "Y"
click at [746, 362] on div "Column Name Operator Value Action Send to Dailer In Y" at bounding box center [590, 314] width 798 height 305
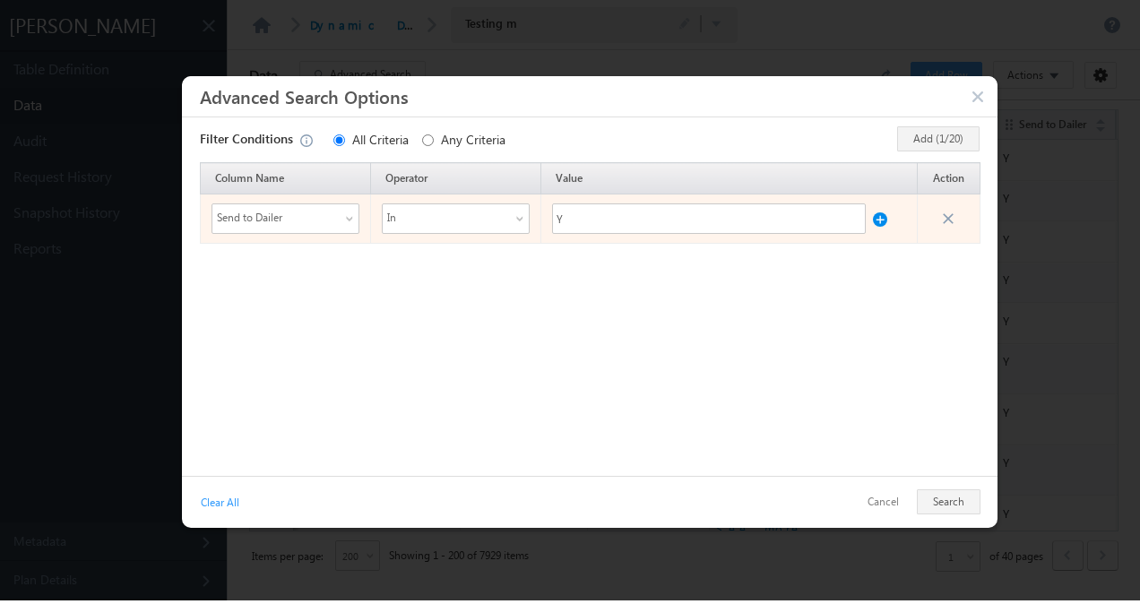
click at [880, 214] on button at bounding box center [880, 215] width 14 height 23
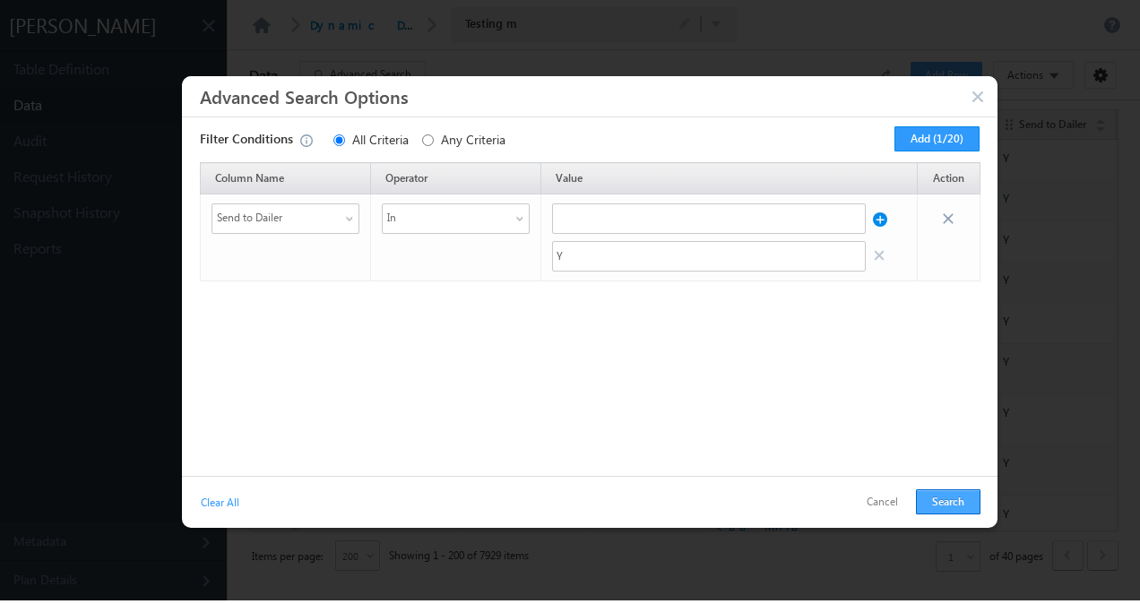
click at [936, 497] on button "Search" at bounding box center [948, 501] width 65 height 25
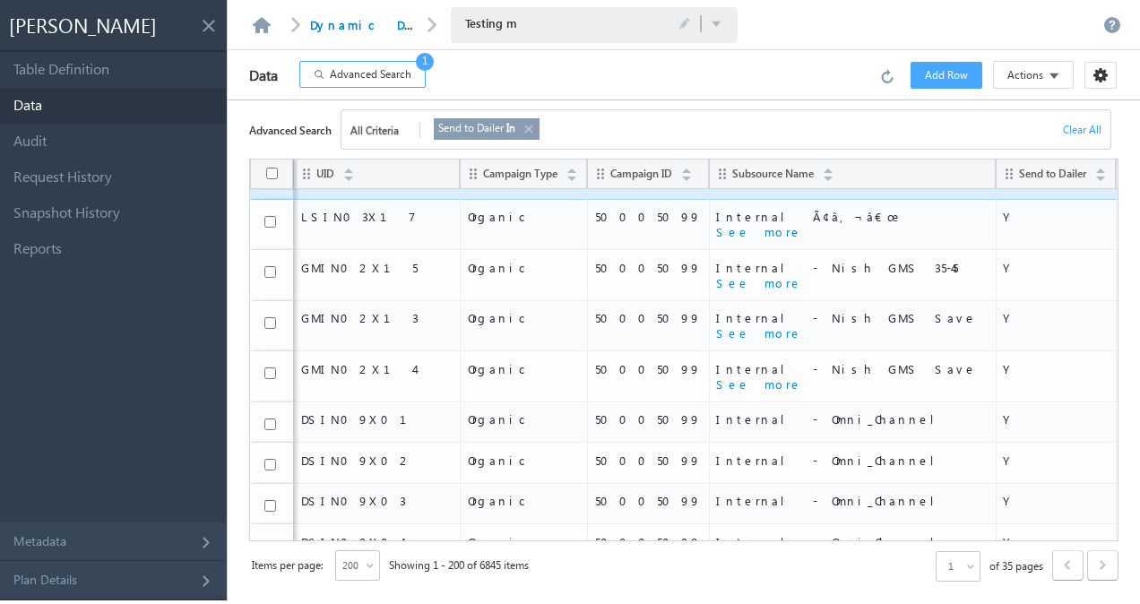
scroll to position [0, 0]
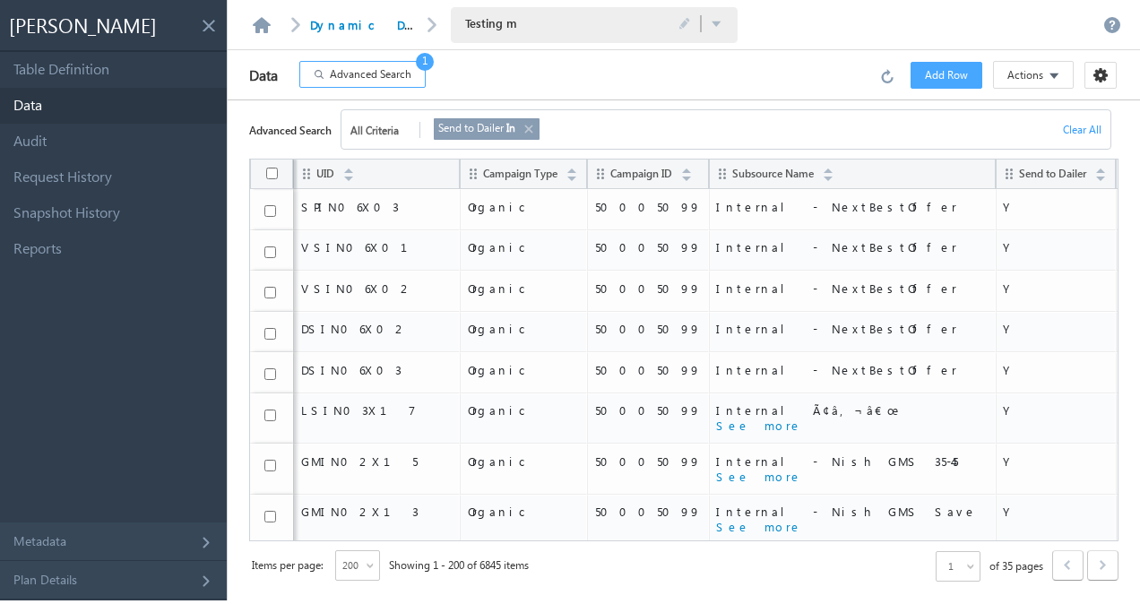
click at [531, 130] on link at bounding box center [528, 129] width 14 height 20
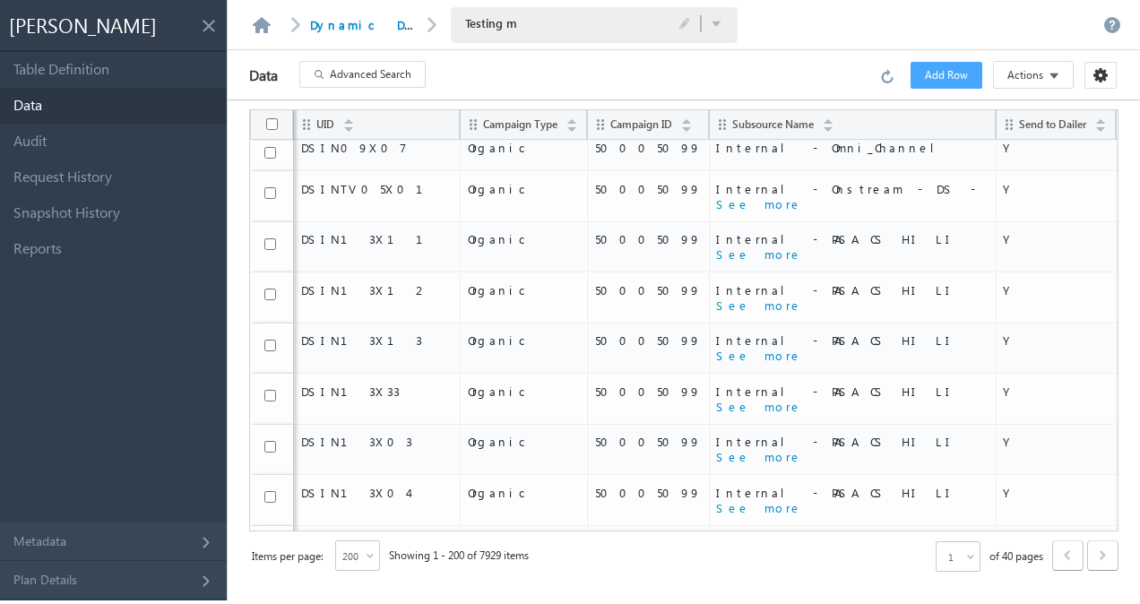
scroll to position [906, 0]
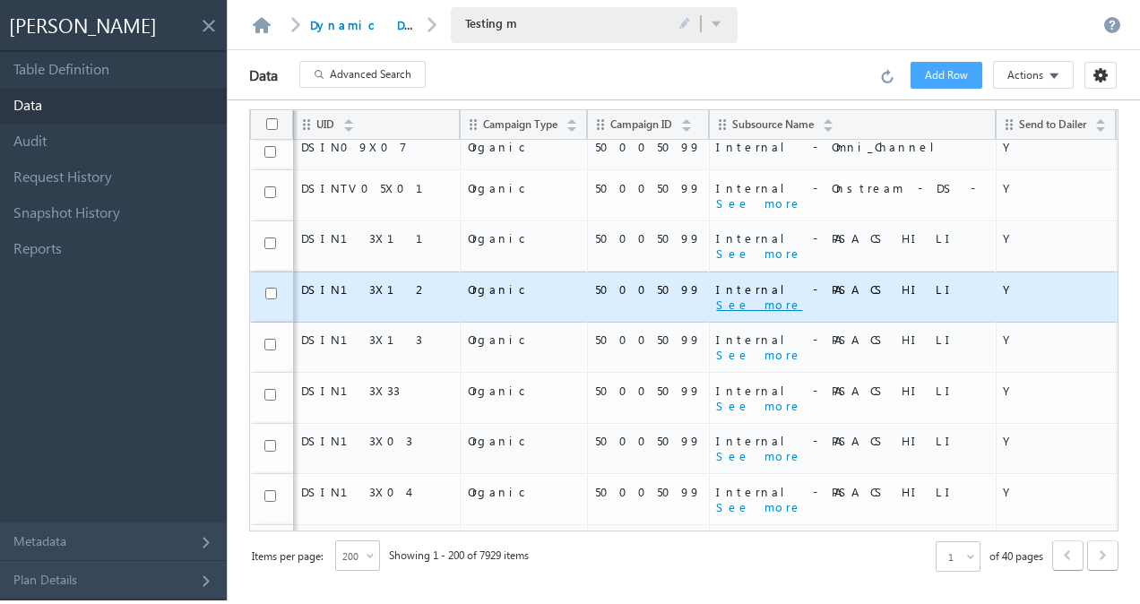
click at [716, 297] on button "See more" at bounding box center [759, 305] width 86 height 16
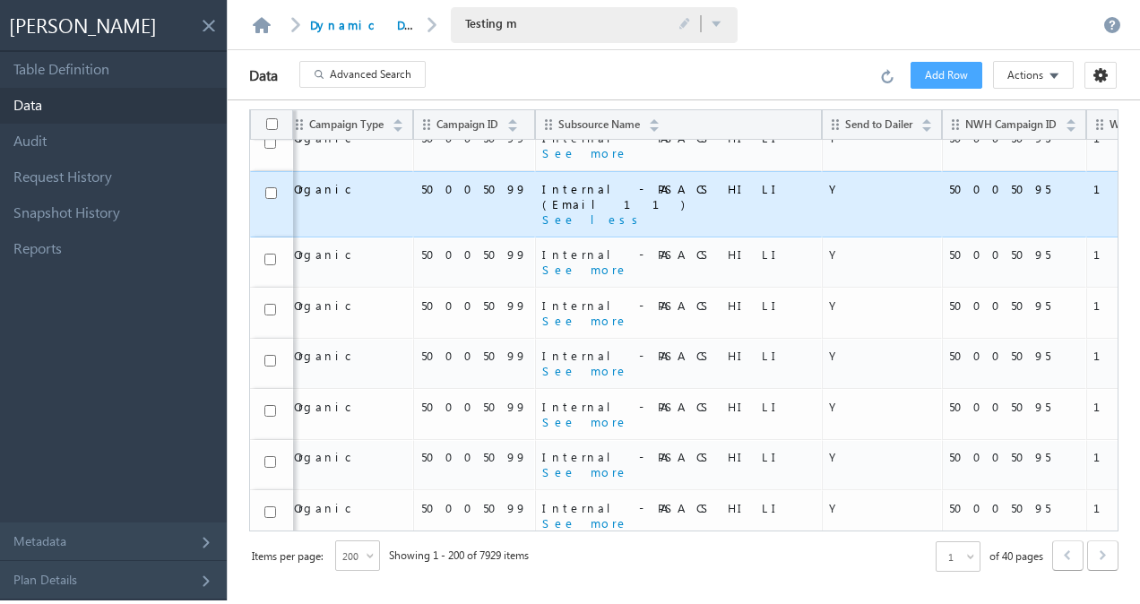
scroll to position [1219, 174]
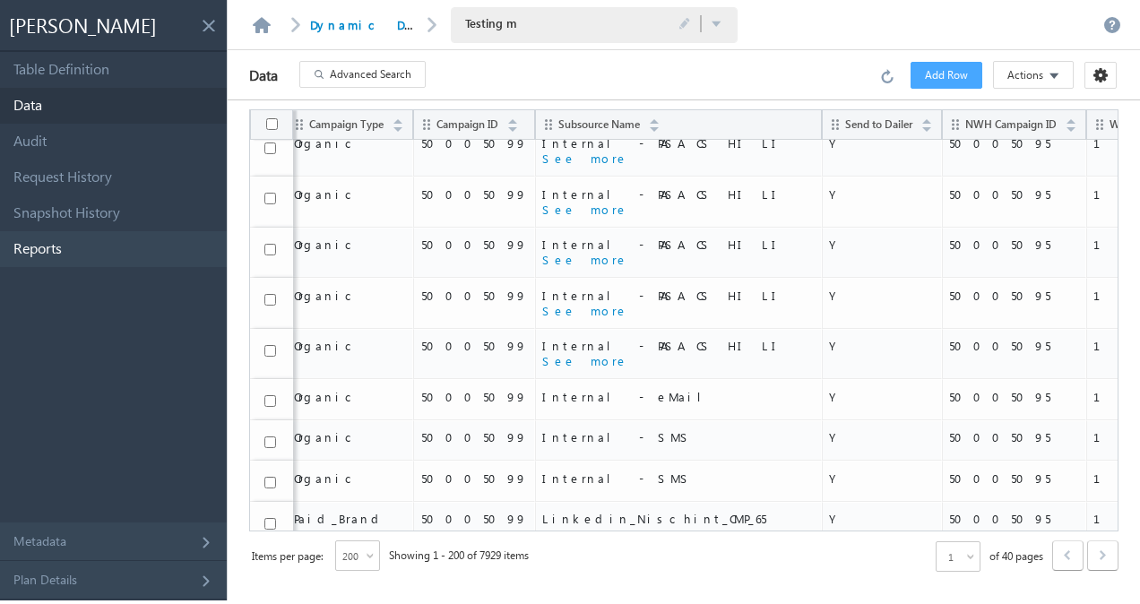
click at [151, 256] on link "Reports" at bounding box center [113, 249] width 227 height 36
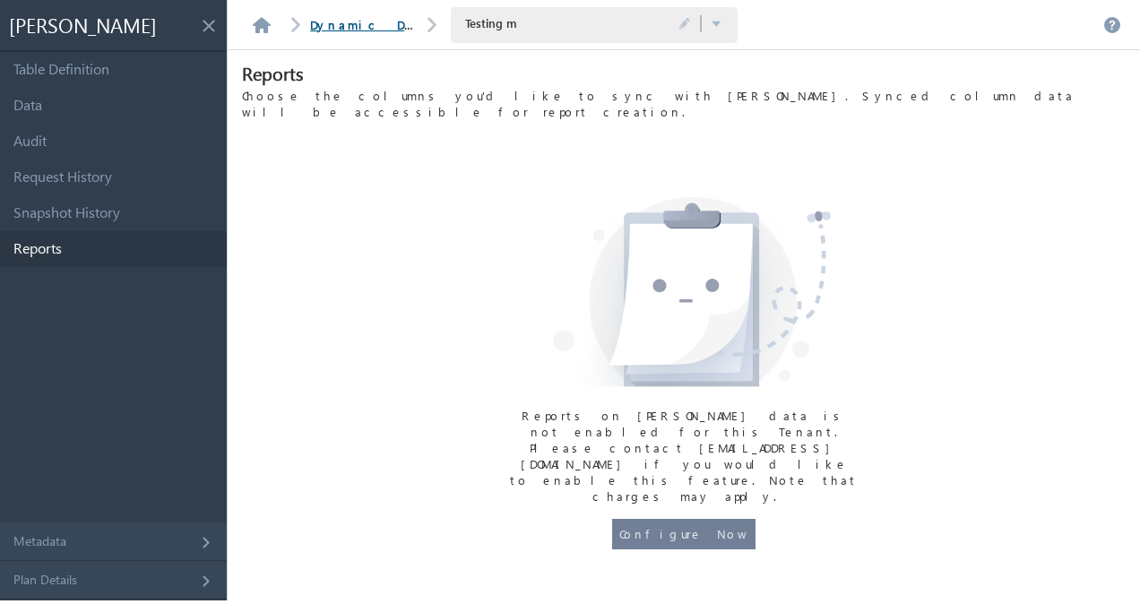
click at [371, 31] on link "Dynamic Disposition" at bounding box center [407, 24] width 195 height 15
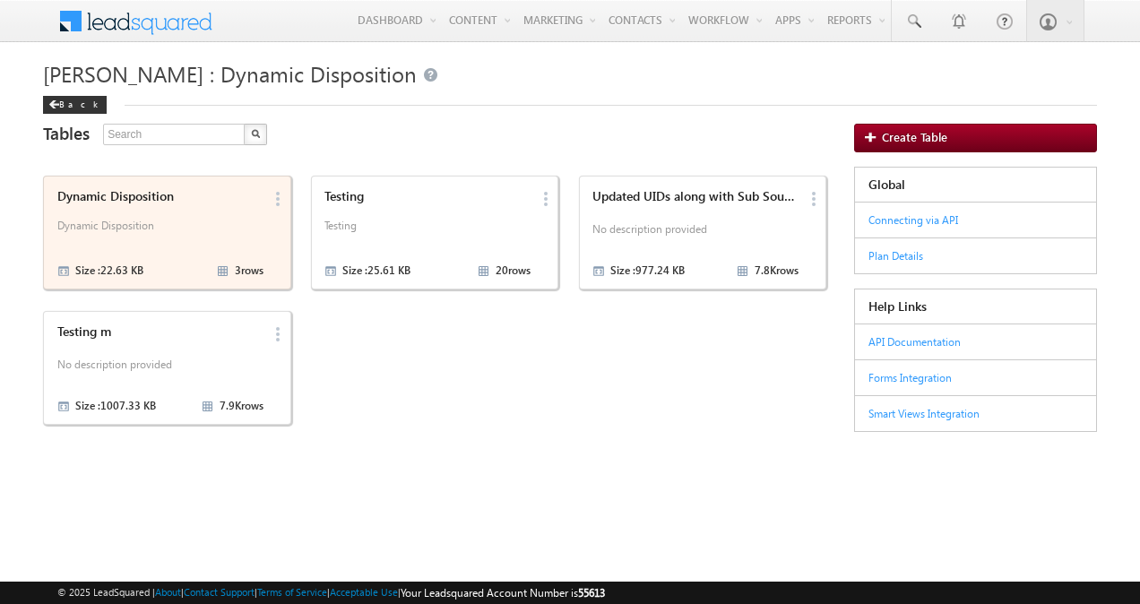
click at [190, 222] on p "Dynamic Disposition" at bounding box center [160, 232] width 206 height 27
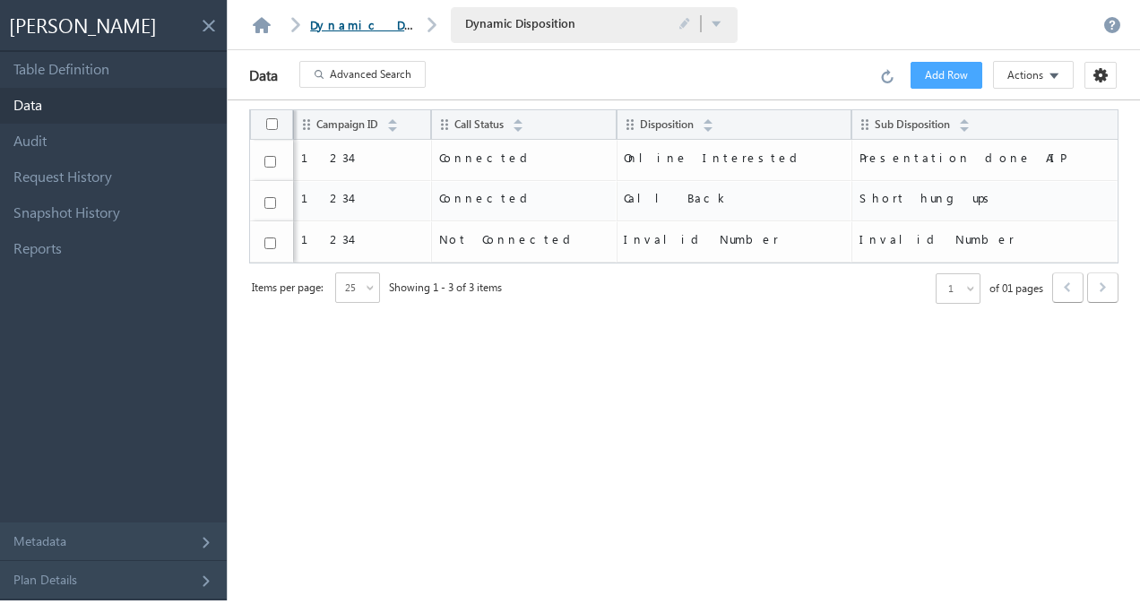
click at [360, 22] on link "Dynamic Disposition" at bounding box center [407, 24] width 195 height 15
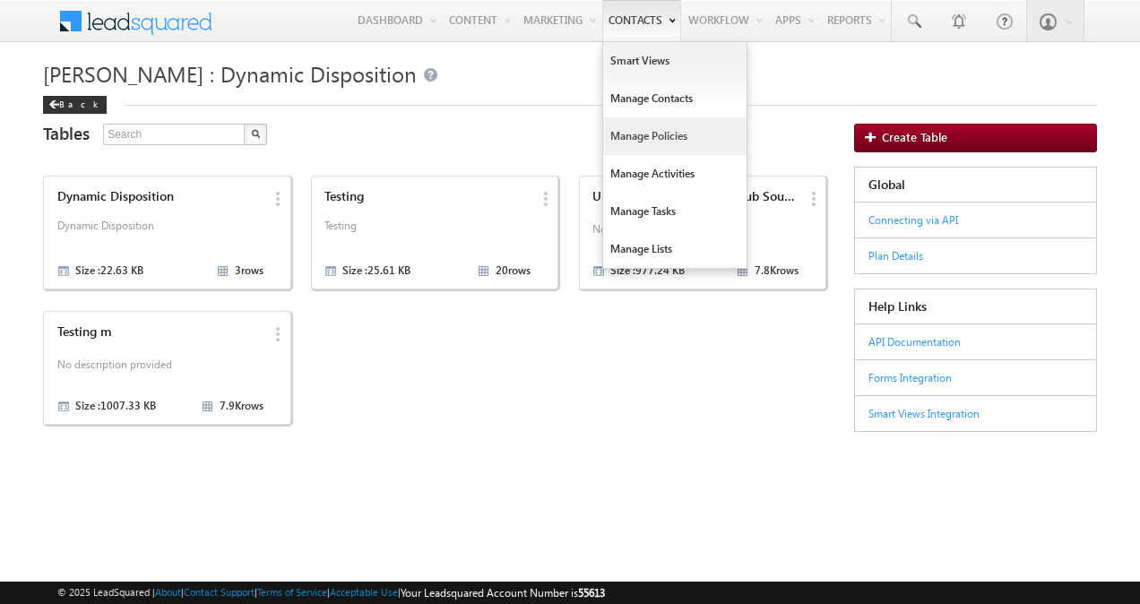
click at [658, 127] on link "Manage Policies" at bounding box center [674, 136] width 143 height 38
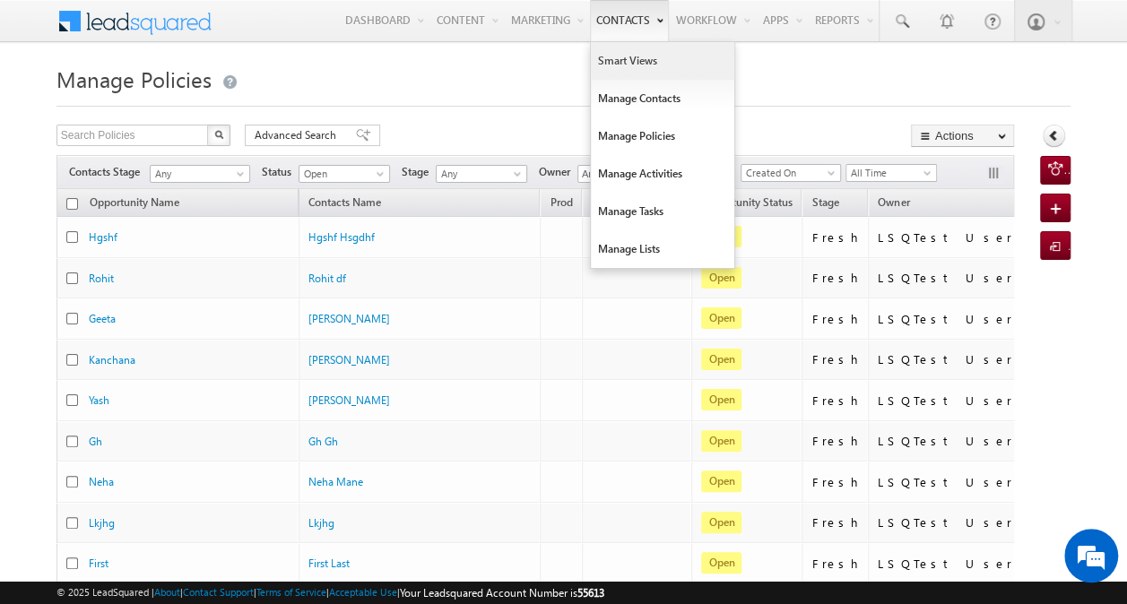
click at [645, 58] on link "Smart Views" at bounding box center [662, 61] width 143 height 38
click at [645, 126] on link "Manage Policies" at bounding box center [662, 136] width 143 height 38
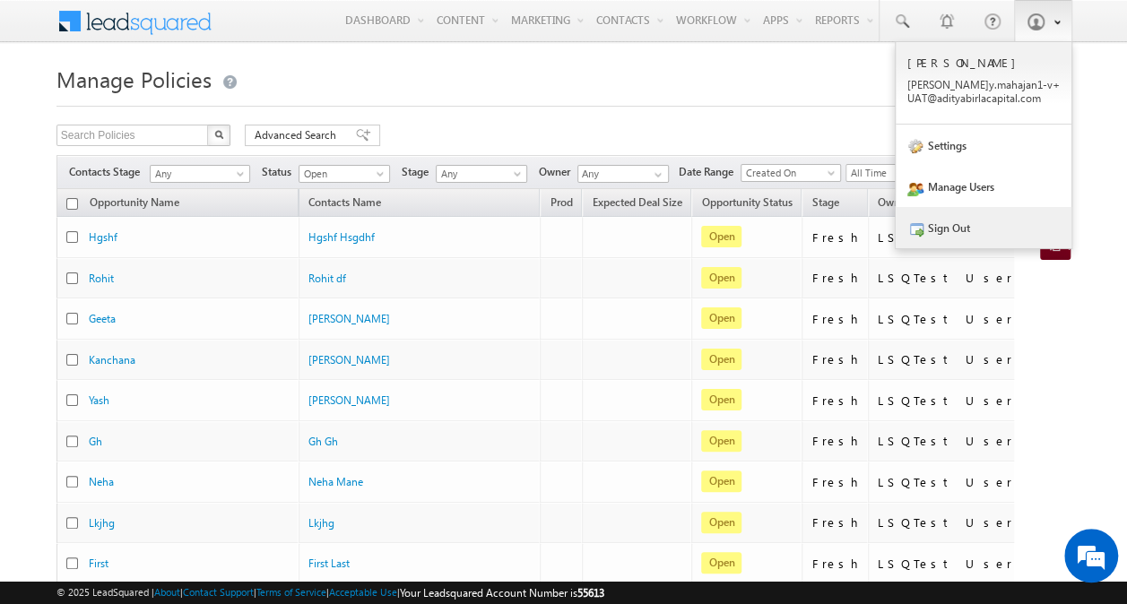
click at [965, 224] on link "Sign Out" at bounding box center [984, 227] width 176 height 41
